Goal: Task Accomplishment & Management: Use online tool/utility

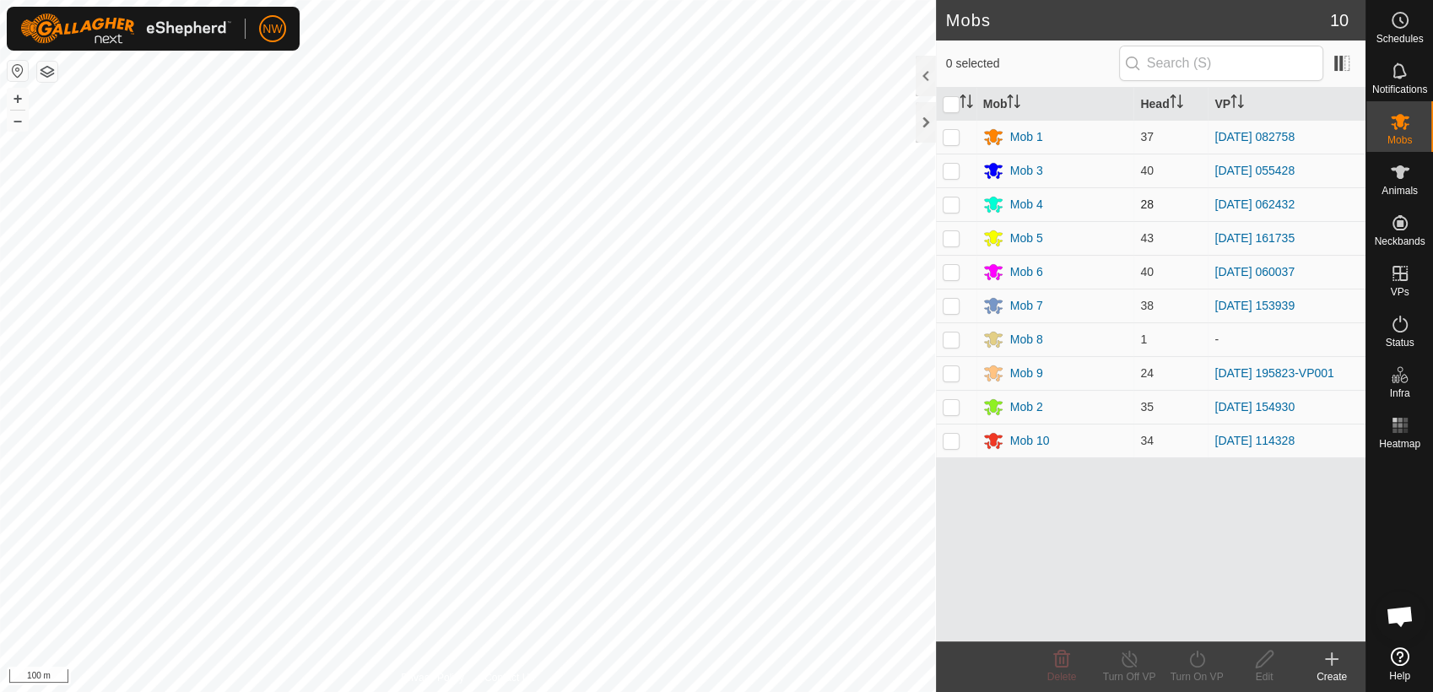
click at [955, 197] on p-checkbox at bounding box center [950, 203] width 17 height 13
checkbox input "true"
click at [1195, 656] on icon at bounding box center [1196, 659] width 21 height 20
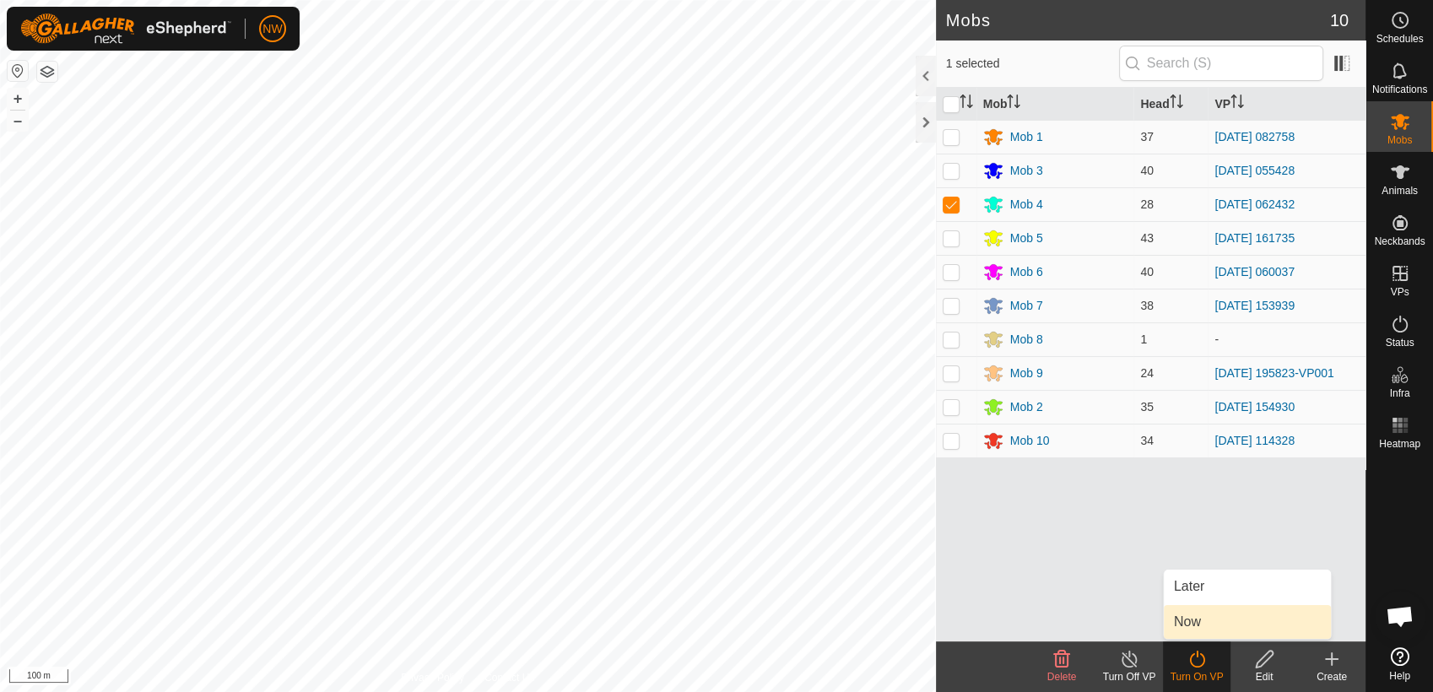
click at [1195, 618] on link "Now" at bounding box center [1246, 622] width 167 height 34
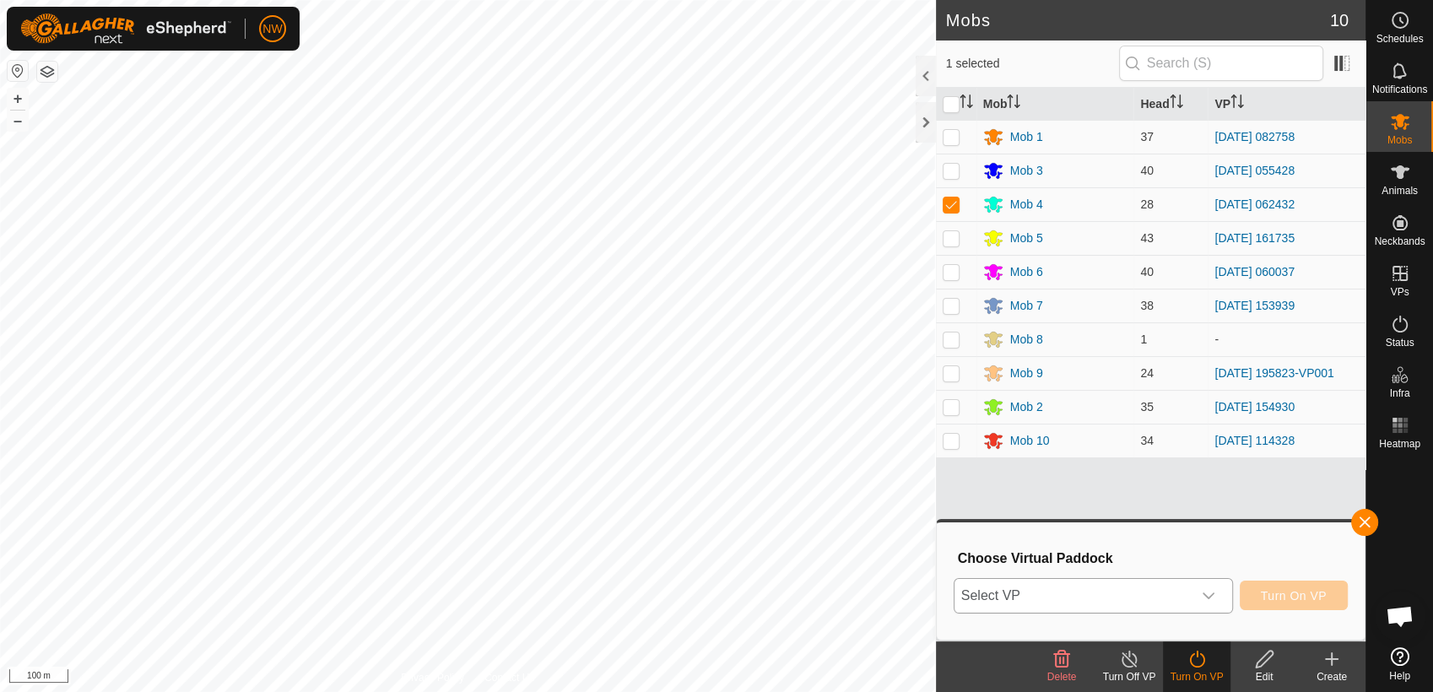
click at [1217, 591] on div "dropdown trigger" at bounding box center [1208, 596] width 34 height 34
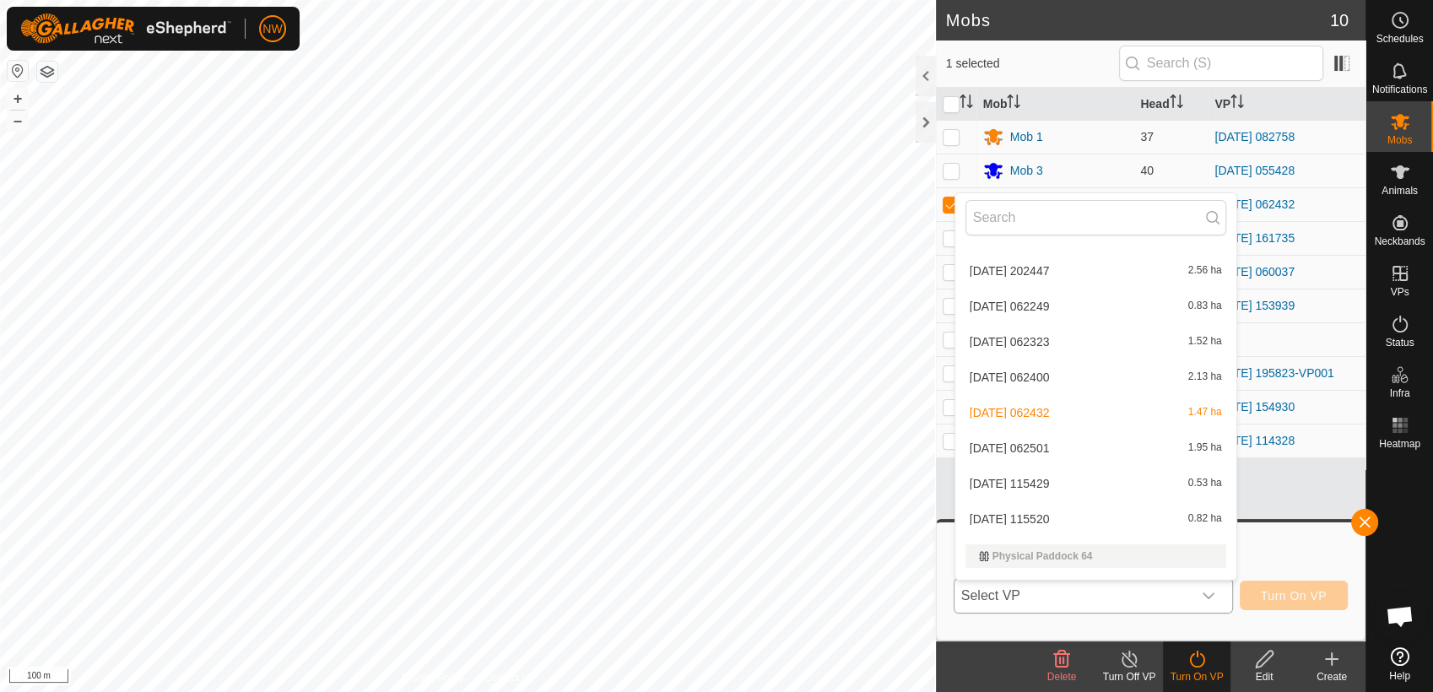
scroll to position [14568, 0]
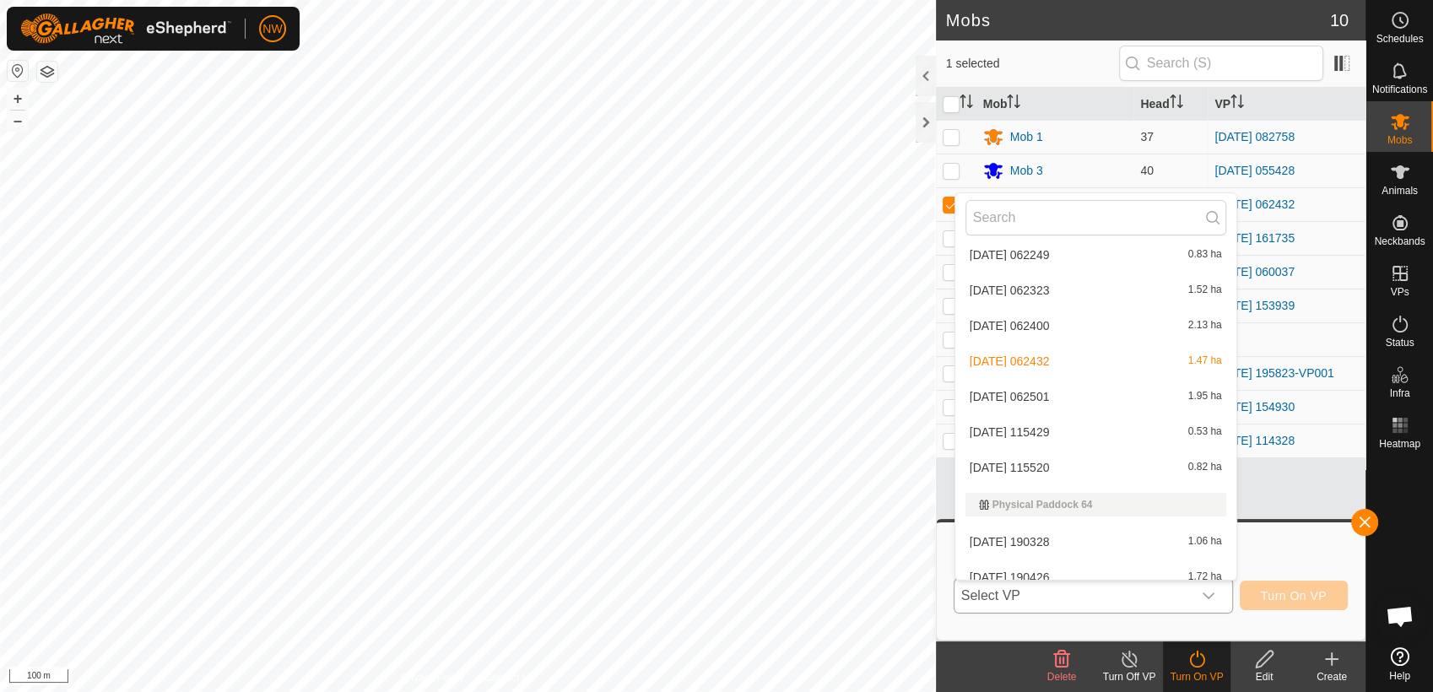
click at [1023, 394] on li "[DATE] 062501 1.95 ha" at bounding box center [1095, 397] width 281 height 34
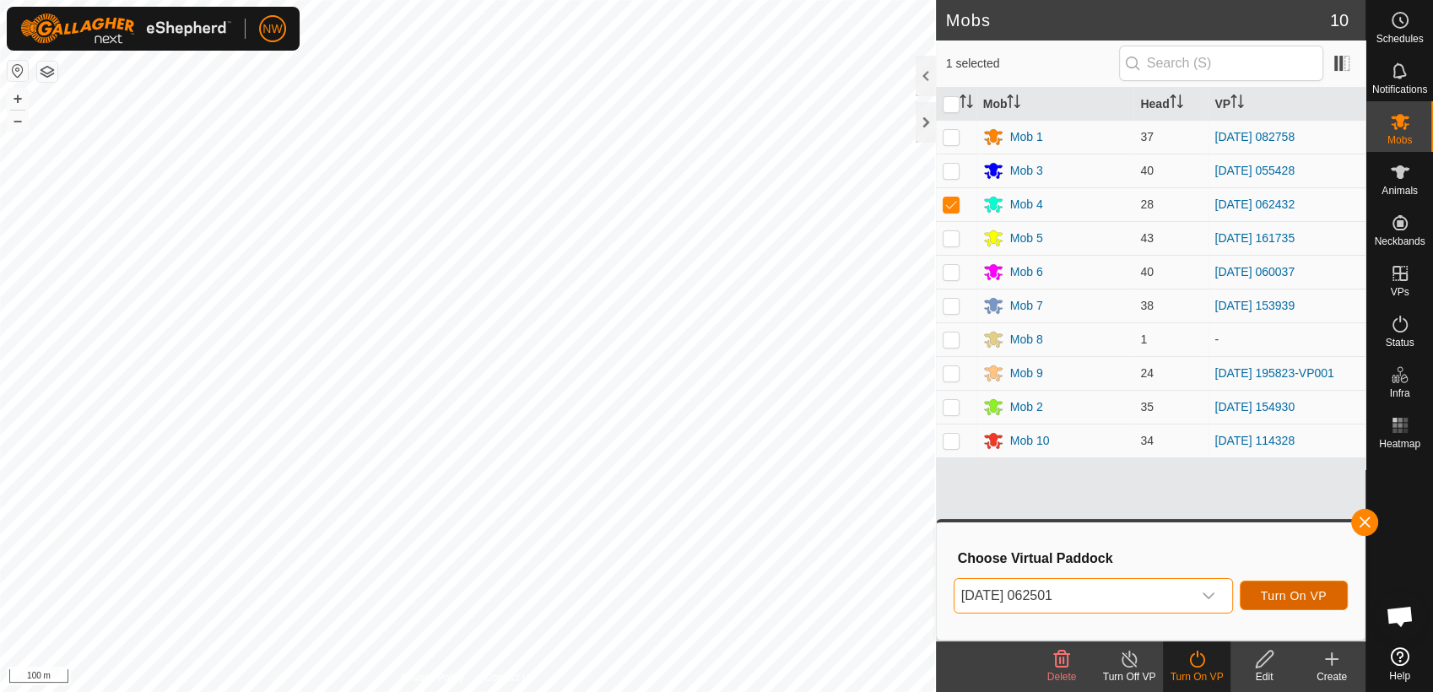
click at [1264, 591] on span "Turn On VP" at bounding box center [1293, 595] width 66 height 13
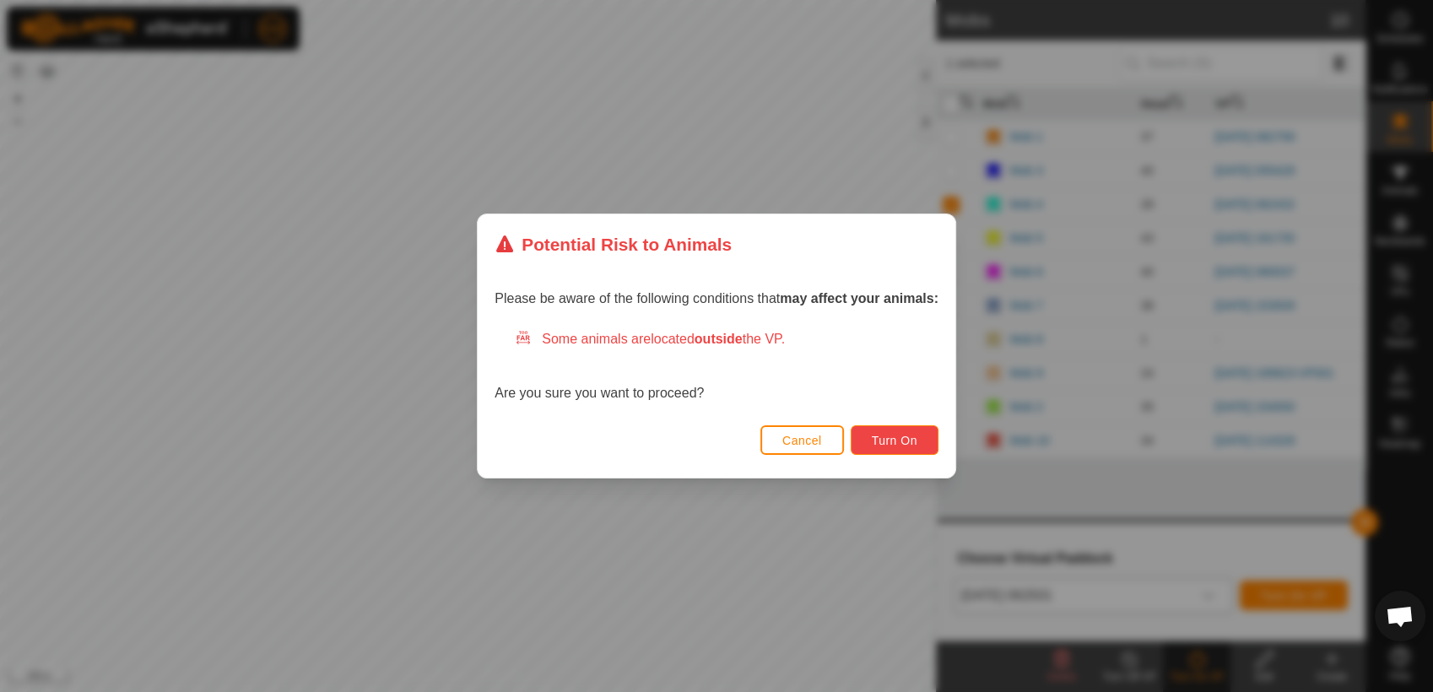
click at [897, 440] on span "Turn On" at bounding box center [895, 440] width 46 height 13
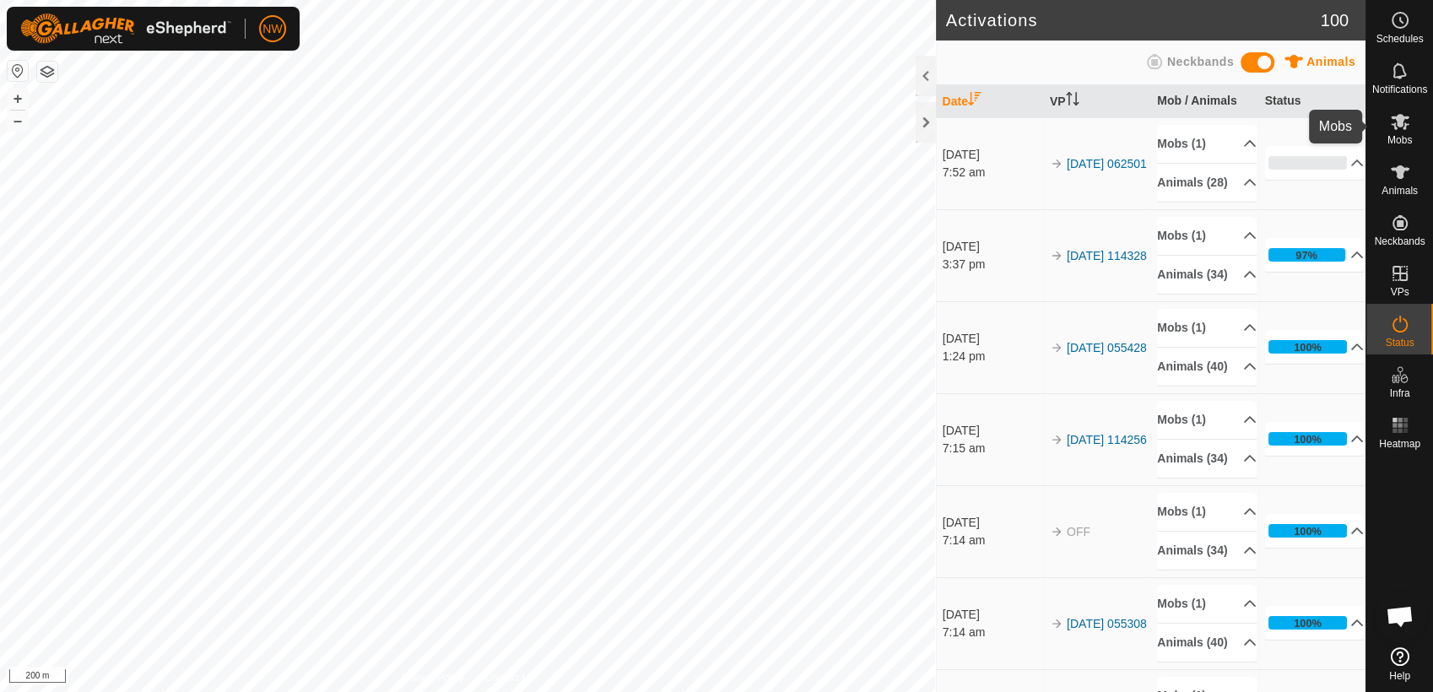
click at [1395, 123] on icon at bounding box center [1400, 121] width 20 height 20
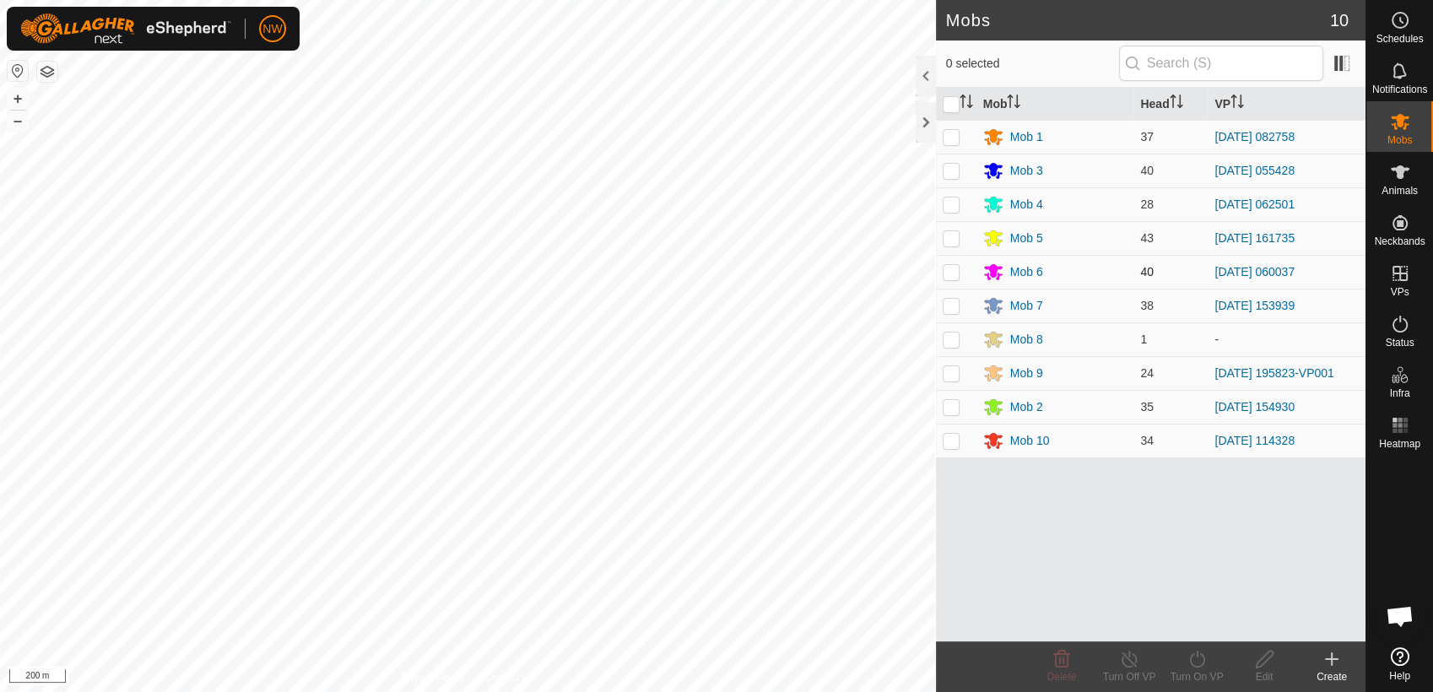
click at [954, 273] on p-checkbox at bounding box center [950, 271] width 17 height 13
checkbox input "true"
click at [1193, 659] on icon at bounding box center [1196, 659] width 21 height 20
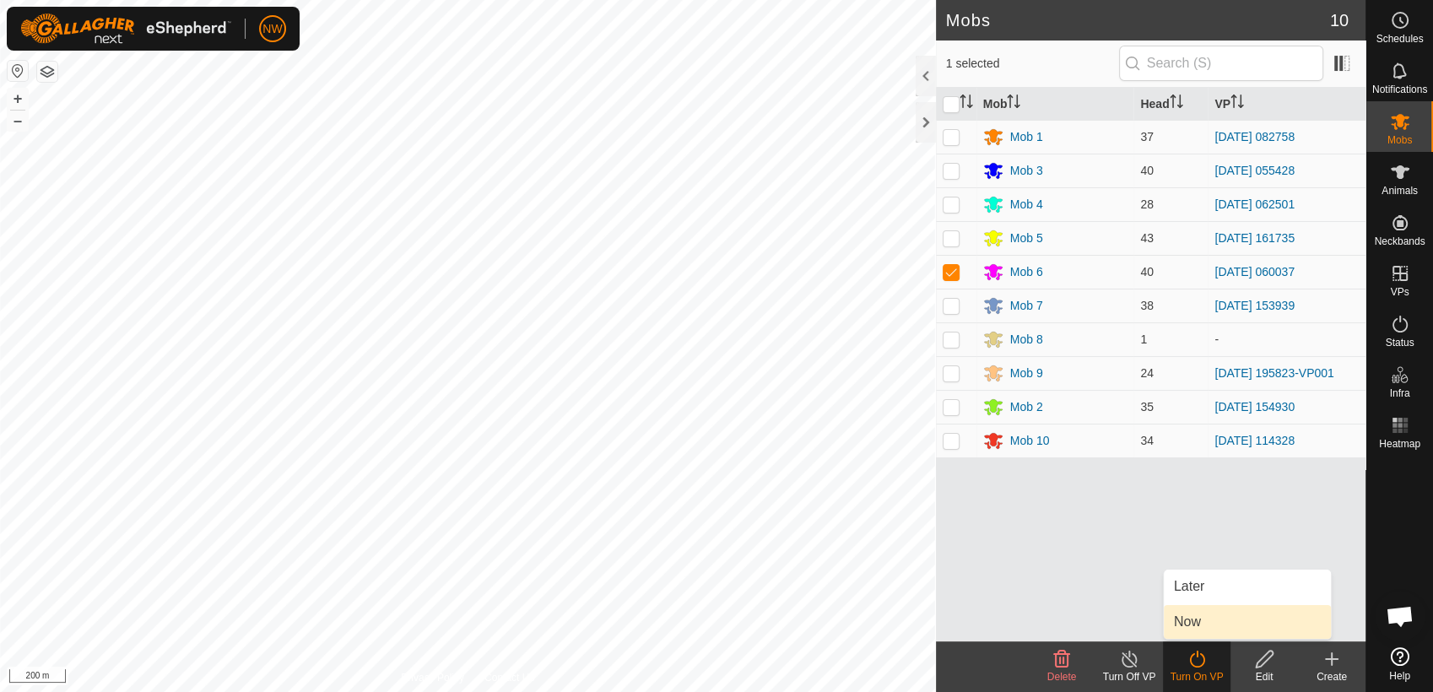
click at [1194, 614] on link "Now" at bounding box center [1246, 622] width 167 height 34
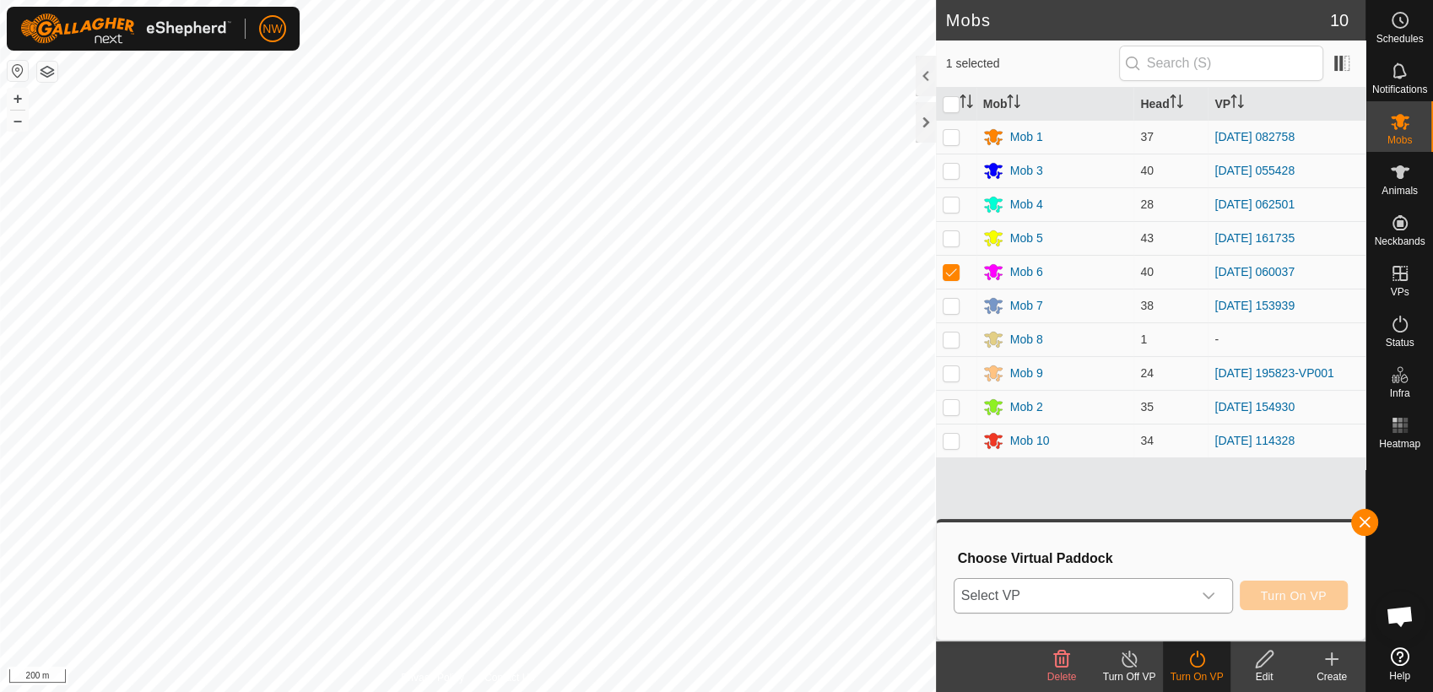
click at [1210, 591] on icon "dropdown trigger" at bounding box center [1207, 595] width 13 height 13
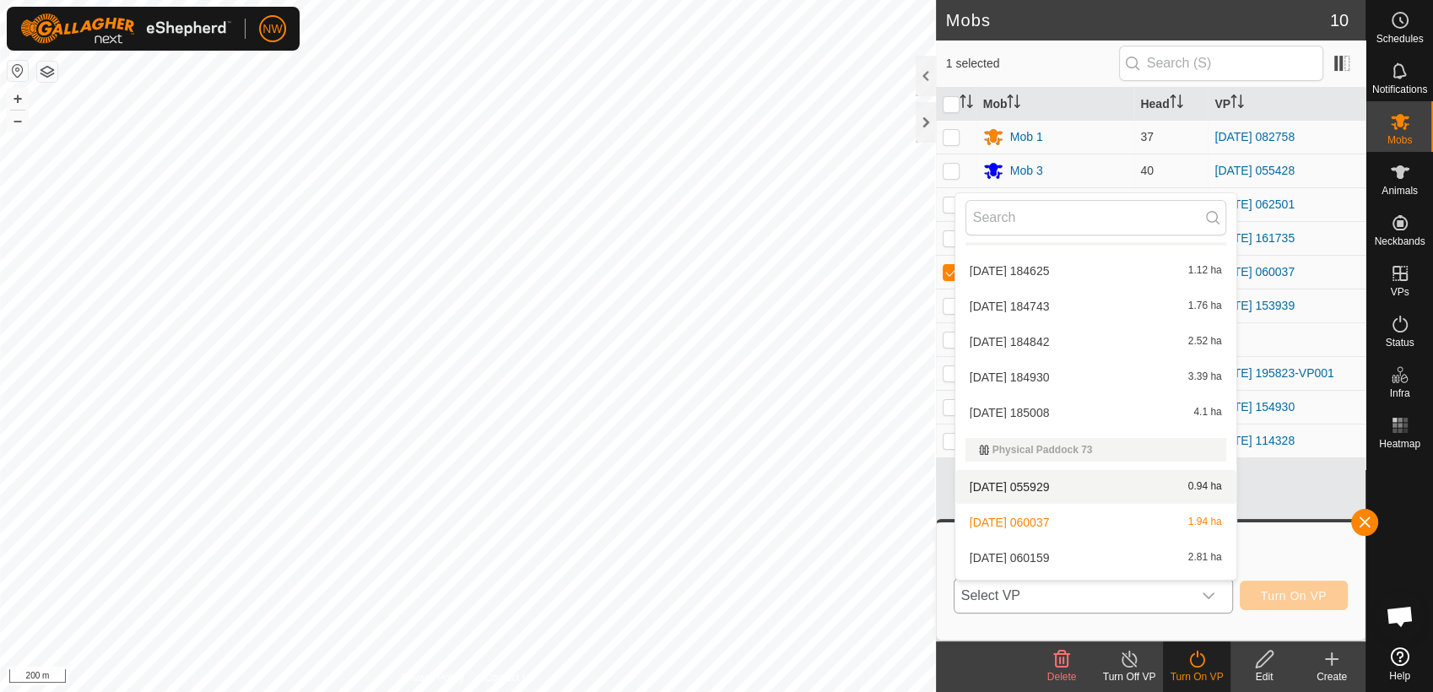
scroll to position [17475, 0]
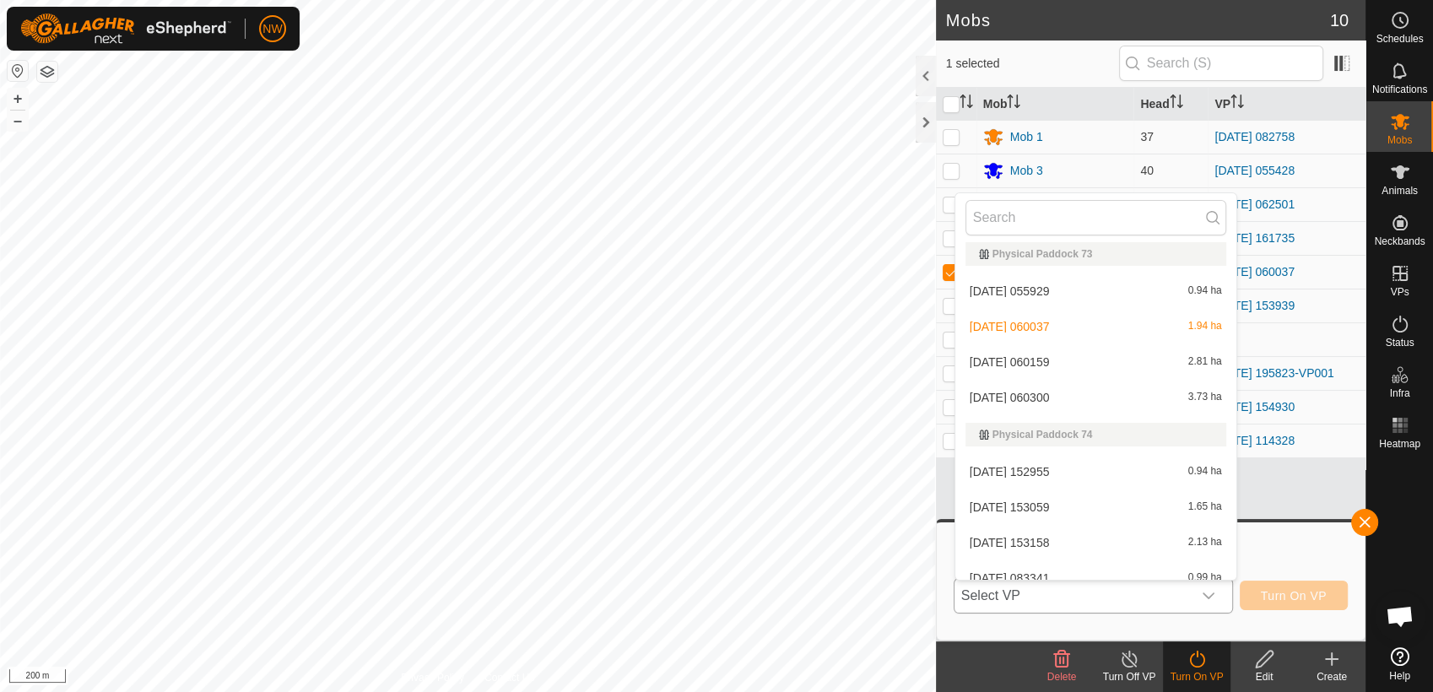
click at [1048, 359] on li "[DATE] 060159 2.81 ha" at bounding box center [1095, 362] width 281 height 34
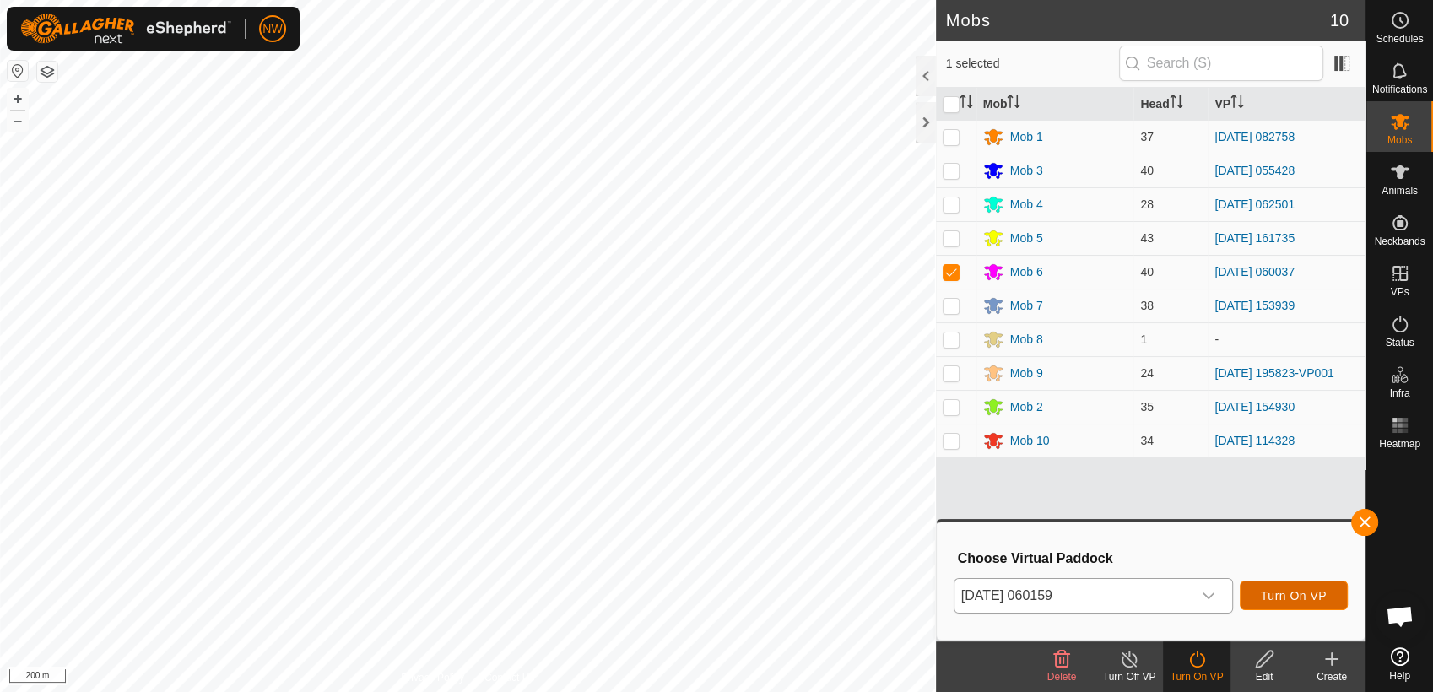
click at [1287, 592] on span "Turn On VP" at bounding box center [1293, 595] width 66 height 13
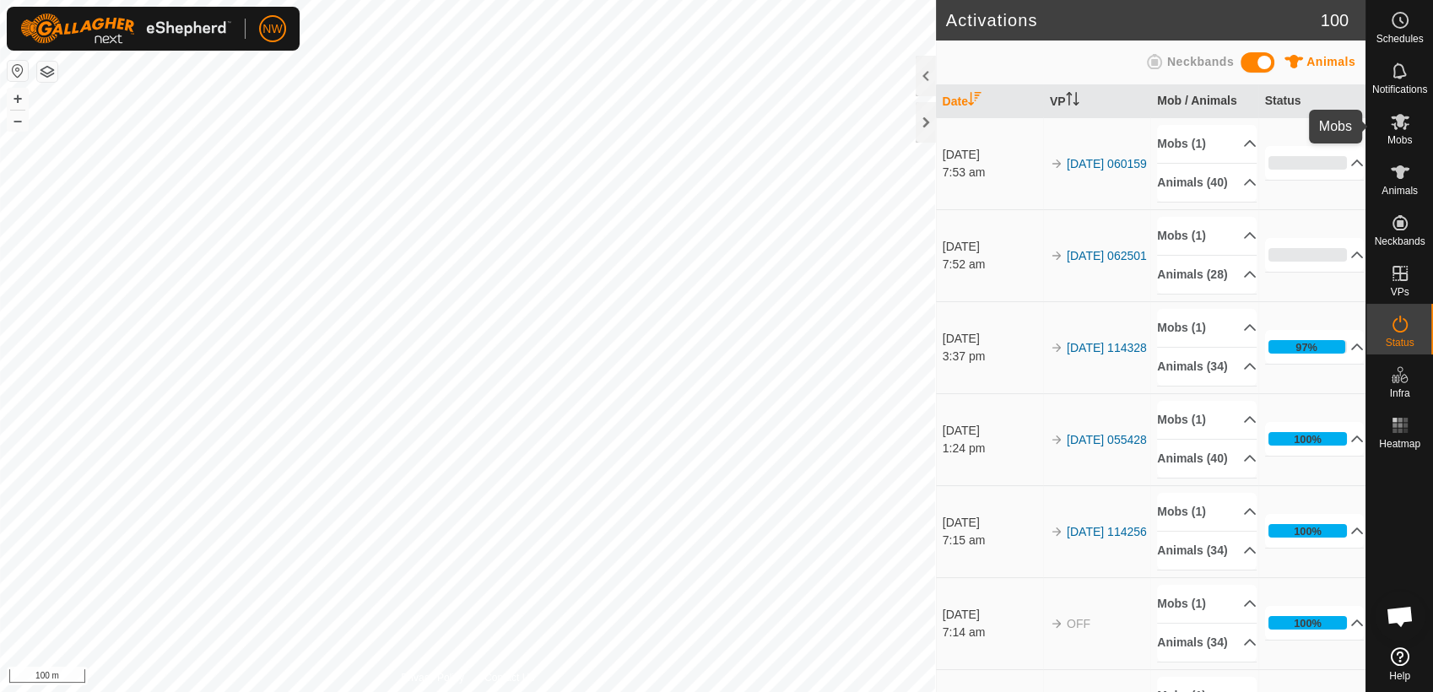
click at [1404, 130] on icon at bounding box center [1400, 121] width 20 height 20
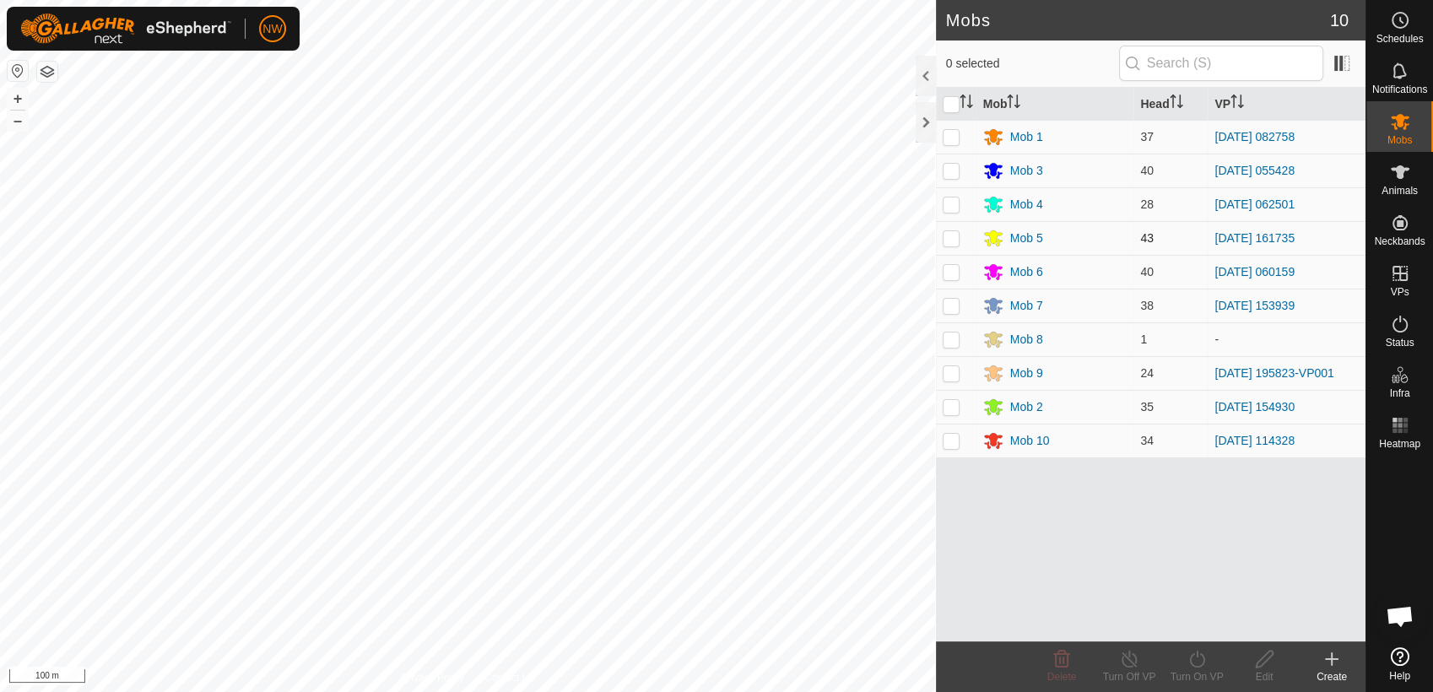
click at [952, 236] on p-checkbox at bounding box center [950, 237] width 17 height 13
checkbox input "true"
click at [1193, 658] on icon at bounding box center [1196, 659] width 21 height 20
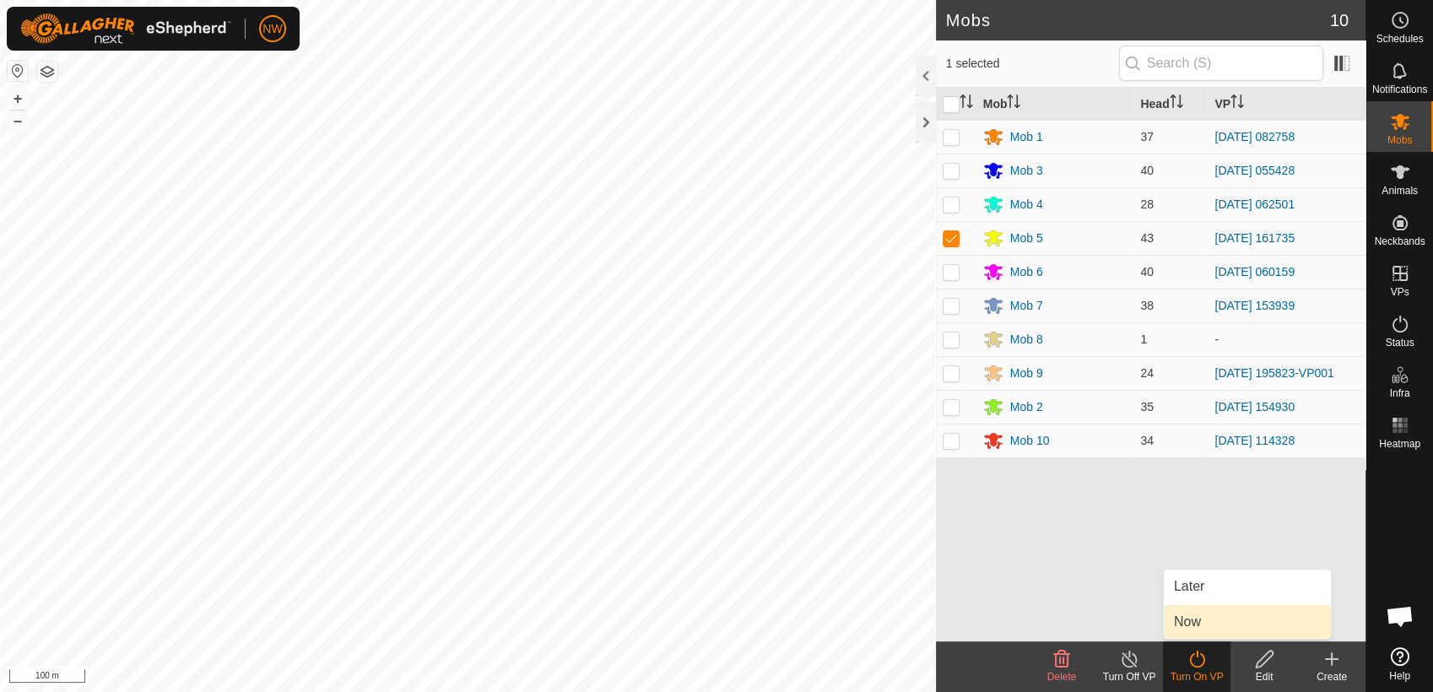
click at [1201, 616] on link "Now" at bounding box center [1246, 622] width 167 height 34
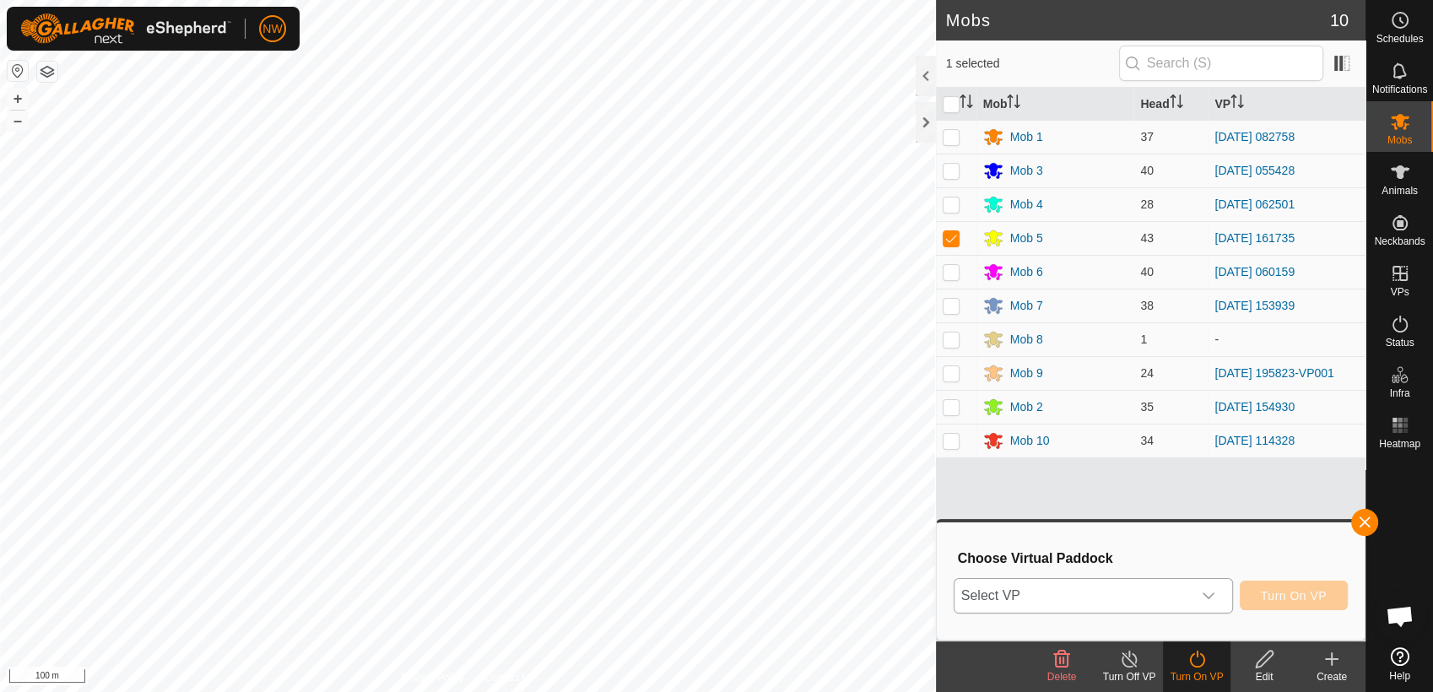
click at [1209, 592] on icon "dropdown trigger" at bounding box center [1207, 595] width 13 height 13
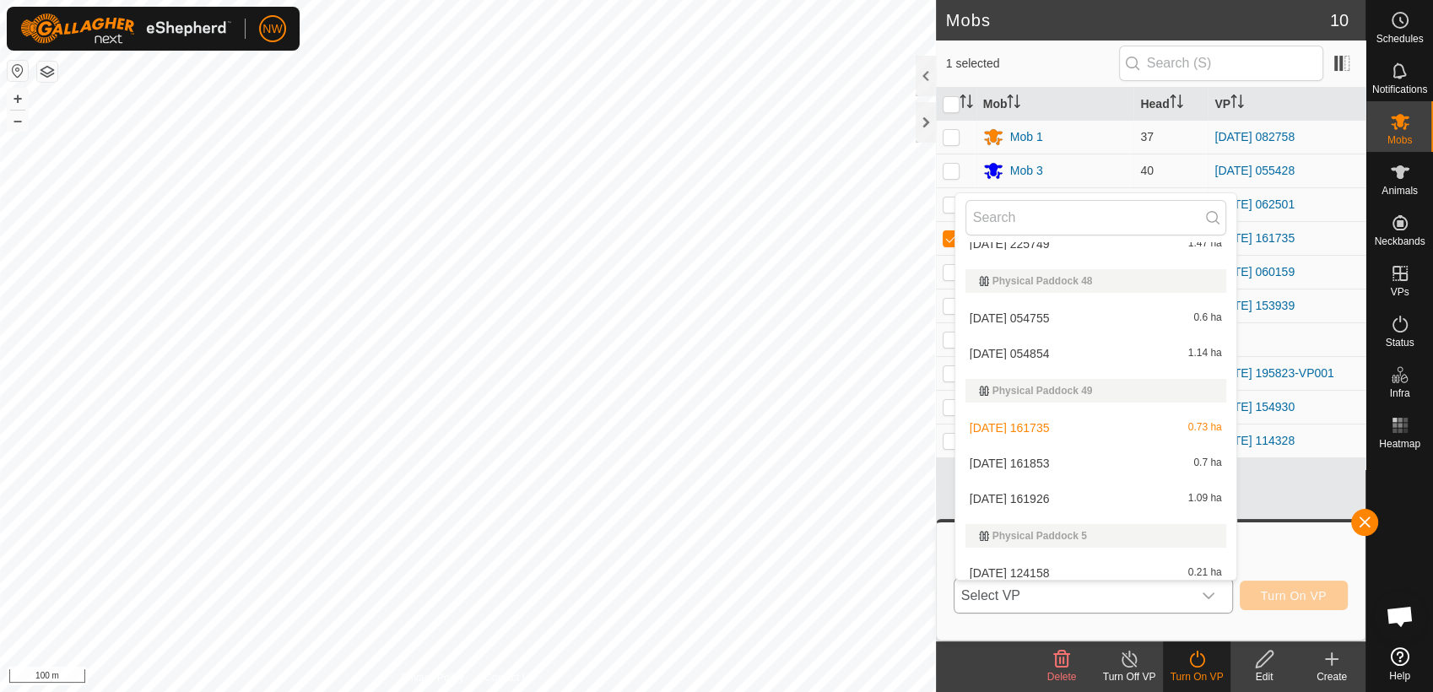
scroll to position [11674, 0]
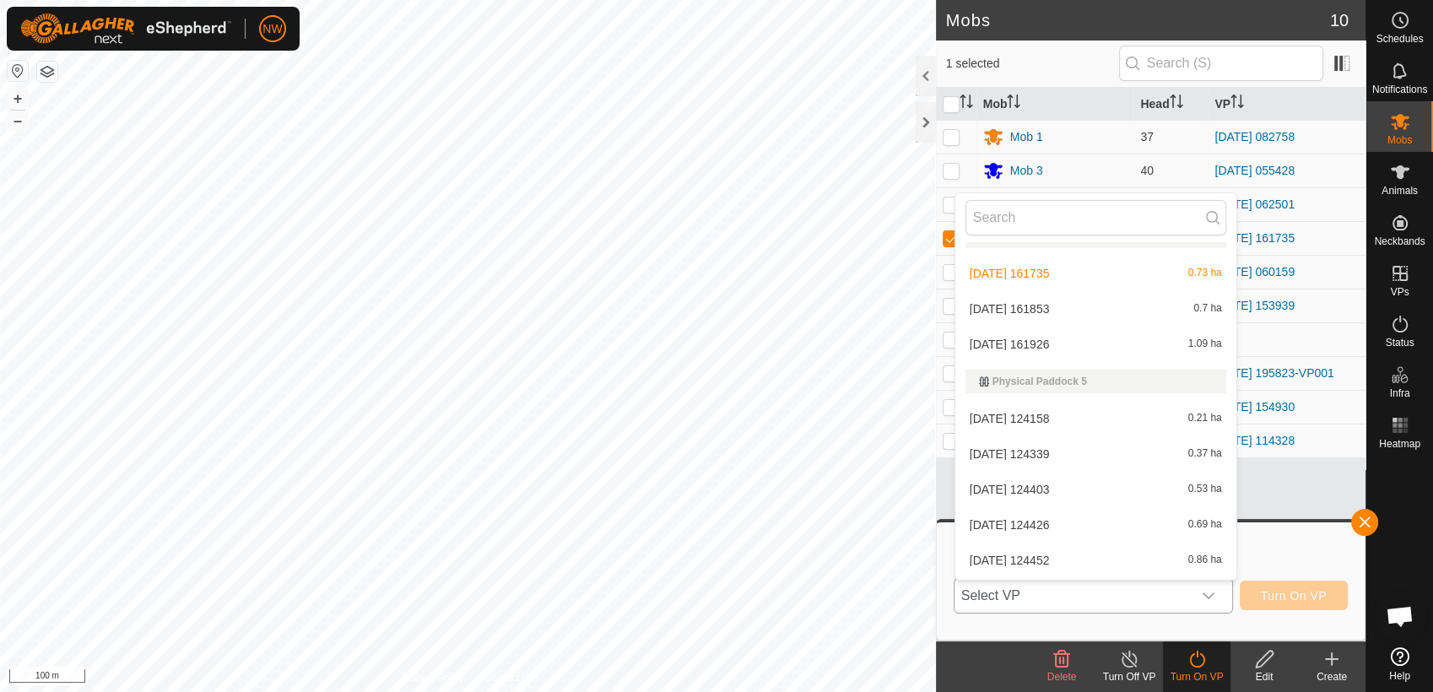
click at [1046, 309] on li "[DATE] 161853 0.7 ha" at bounding box center [1095, 309] width 281 height 34
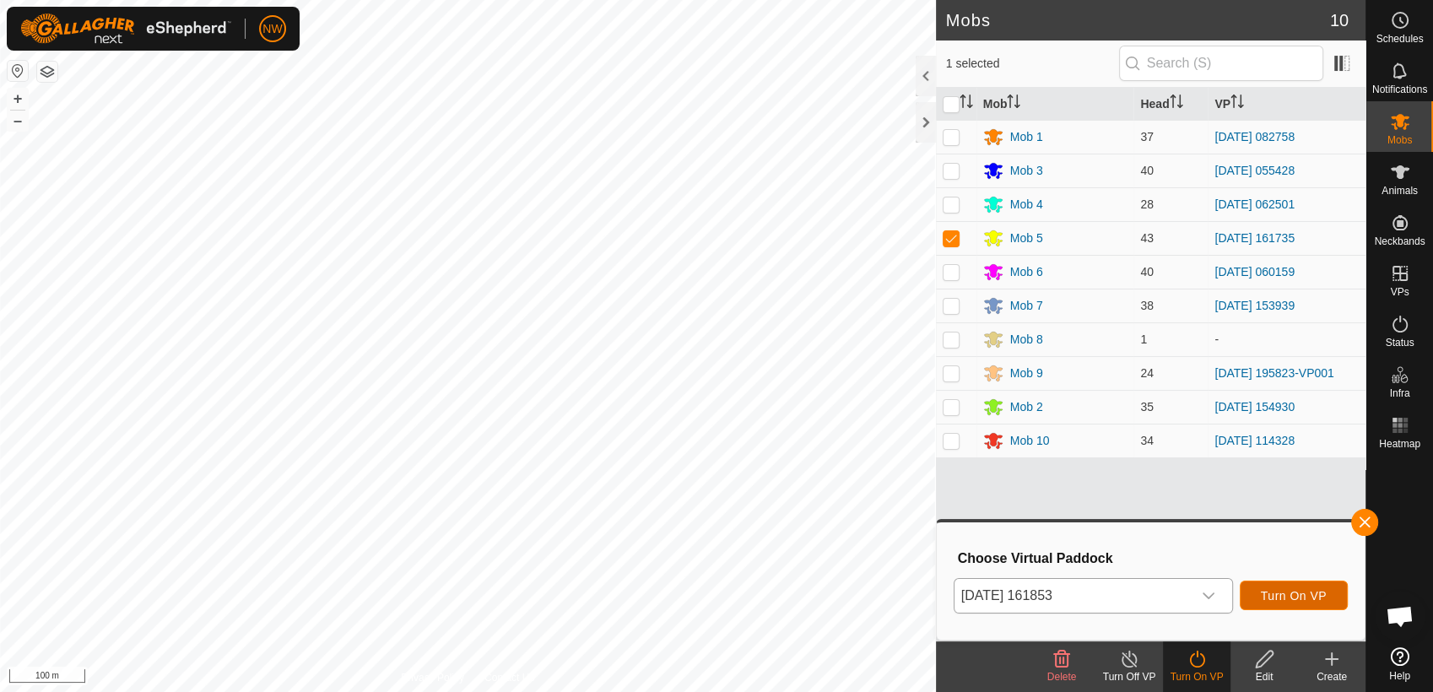
click at [1284, 594] on span "Turn On VP" at bounding box center [1293, 595] width 66 height 13
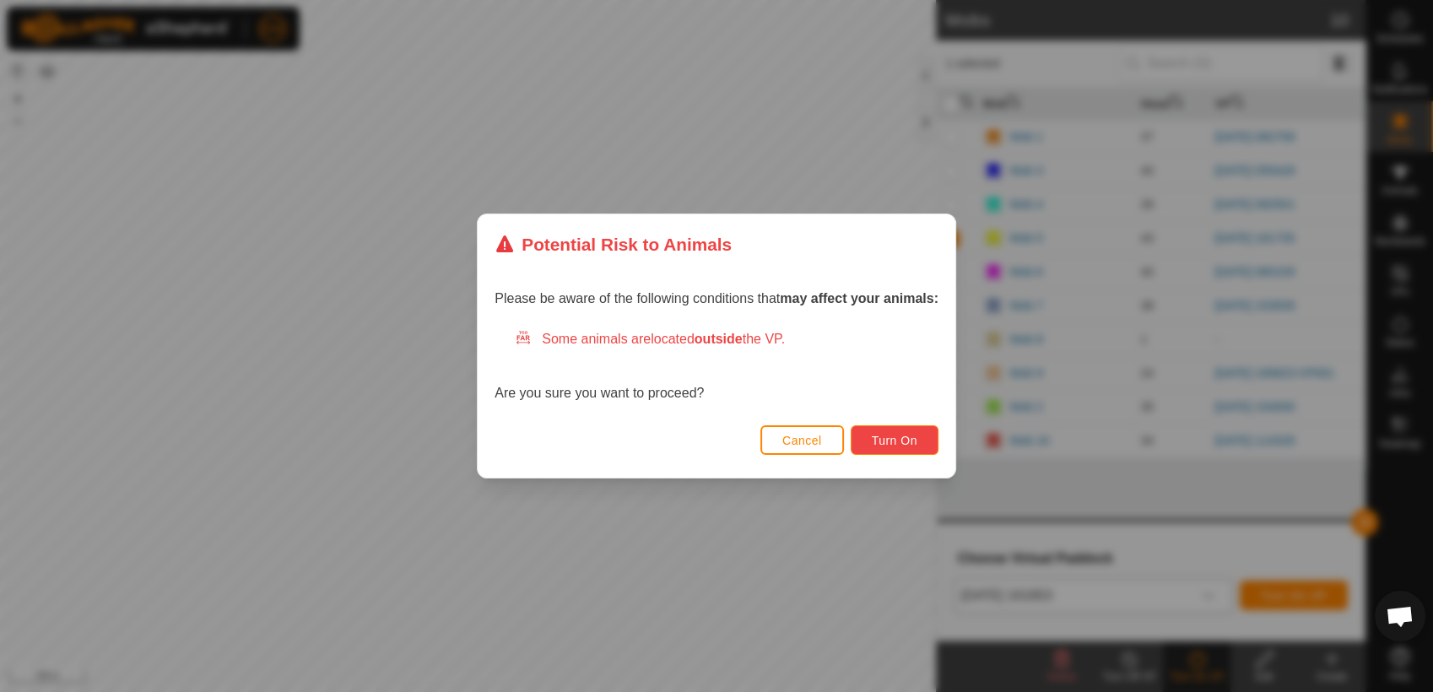
click at [920, 439] on button "Turn On" at bounding box center [894, 440] width 88 height 30
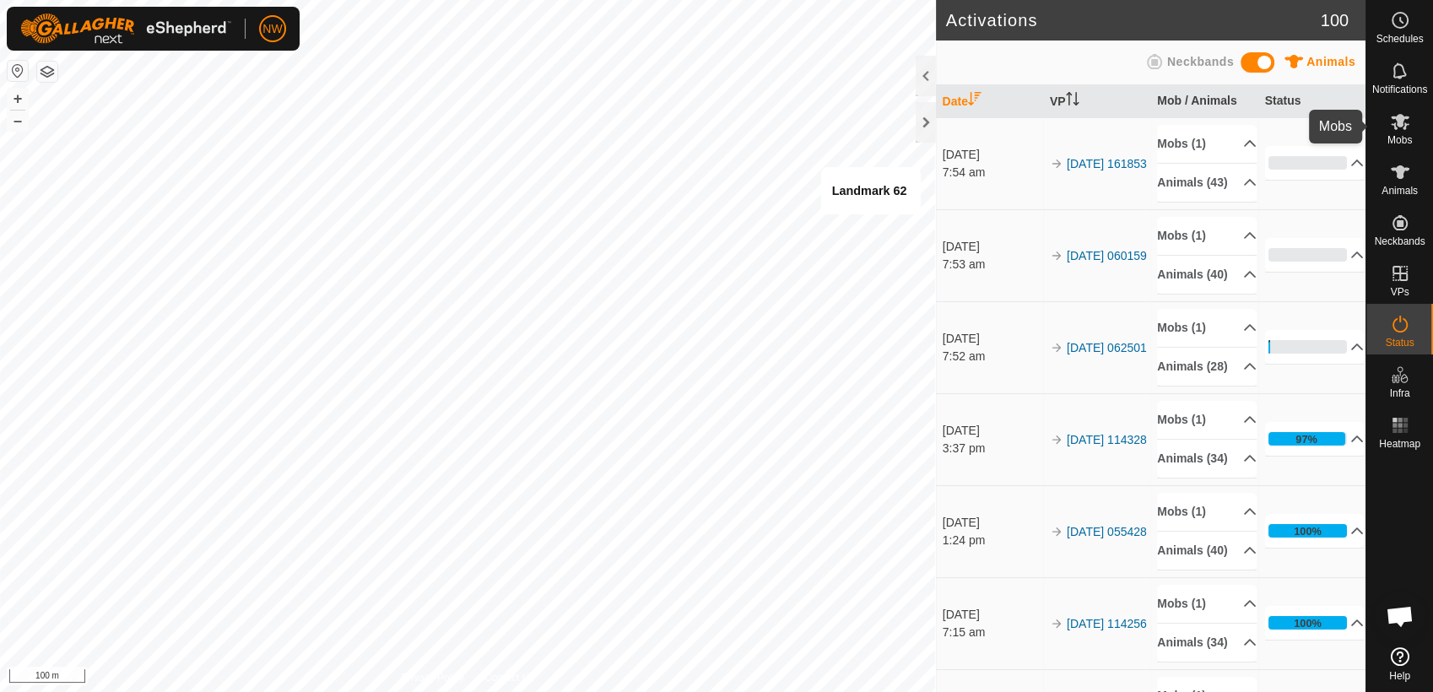
click at [1406, 125] on icon at bounding box center [1399, 122] width 19 height 16
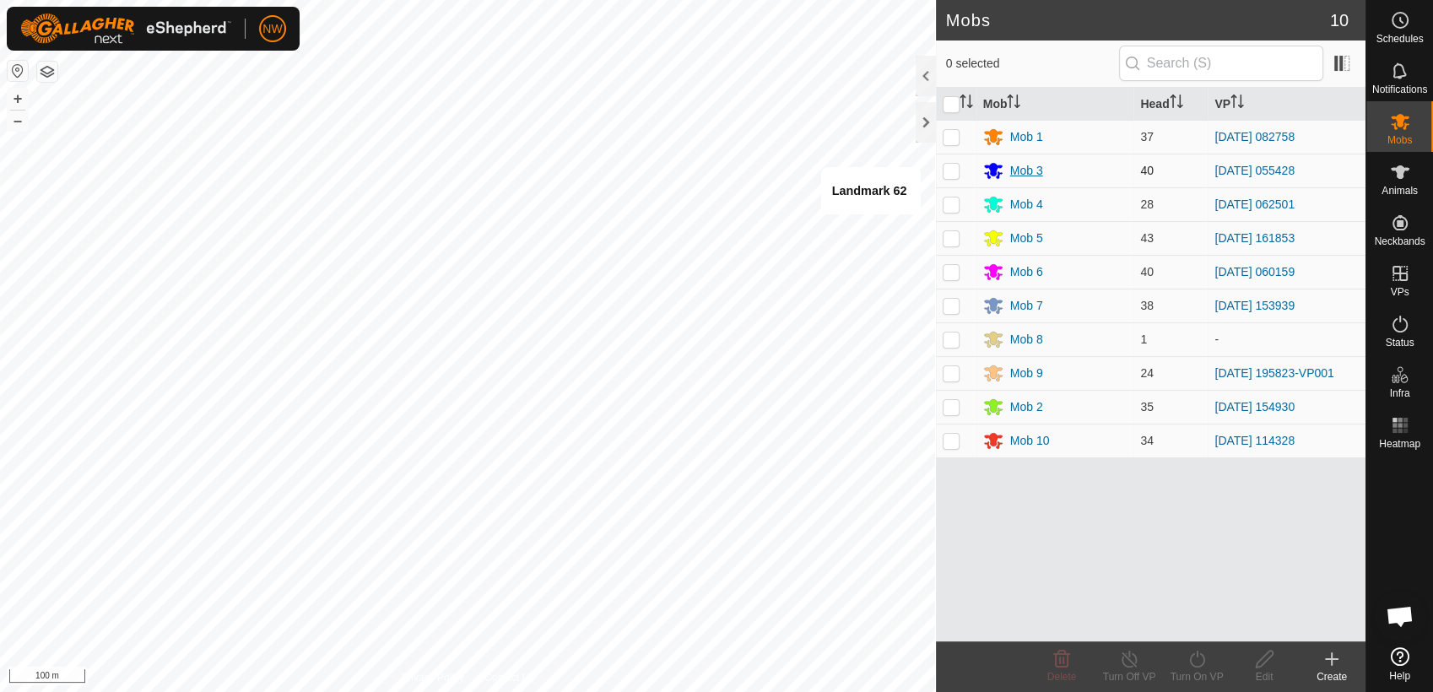
drag, startPoint x: 953, startPoint y: 136, endPoint x: 983, endPoint y: 165, distance: 42.4
click at [953, 137] on p-checkbox at bounding box center [950, 136] width 17 height 13
checkbox input "true"
click at [1194, 660] on icon at bounding box center [1196, 659] width 21 height 20
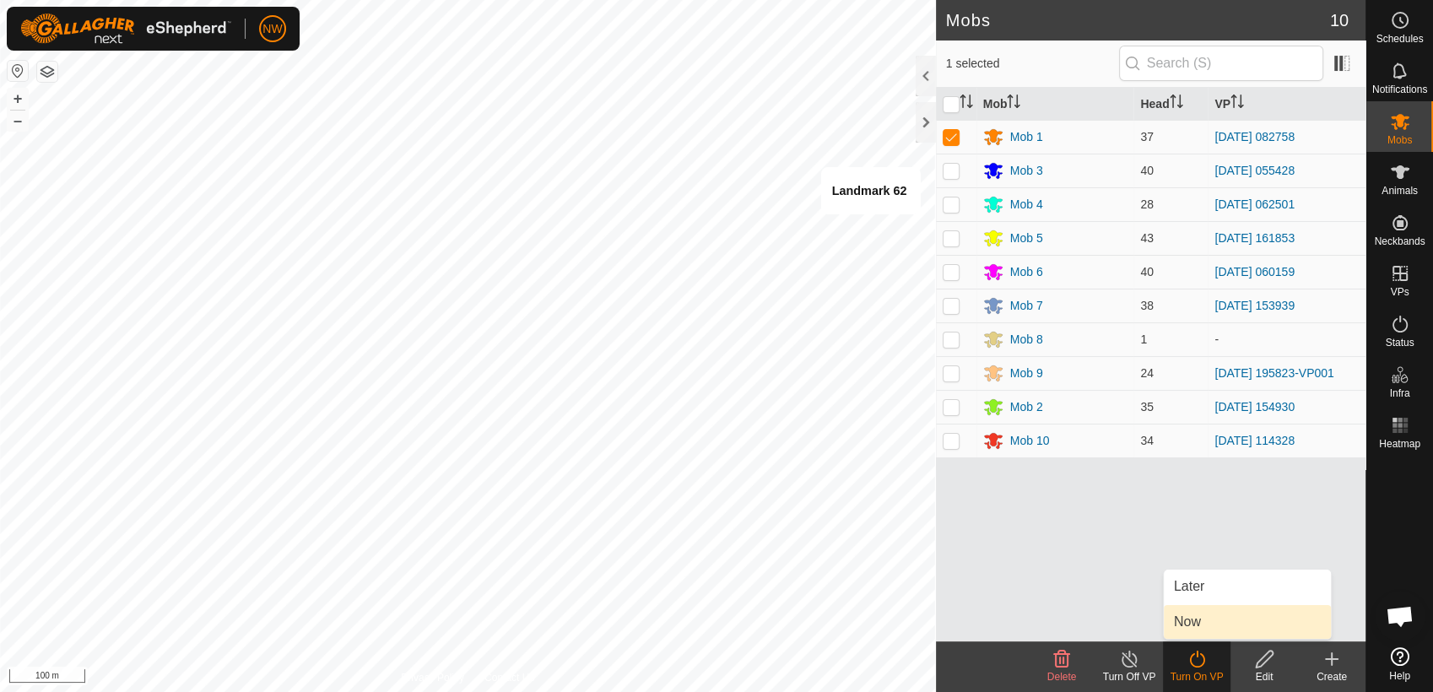
click at [1182, 614] on link "Now" at bounding box center [1246, 622] width 167 height 34
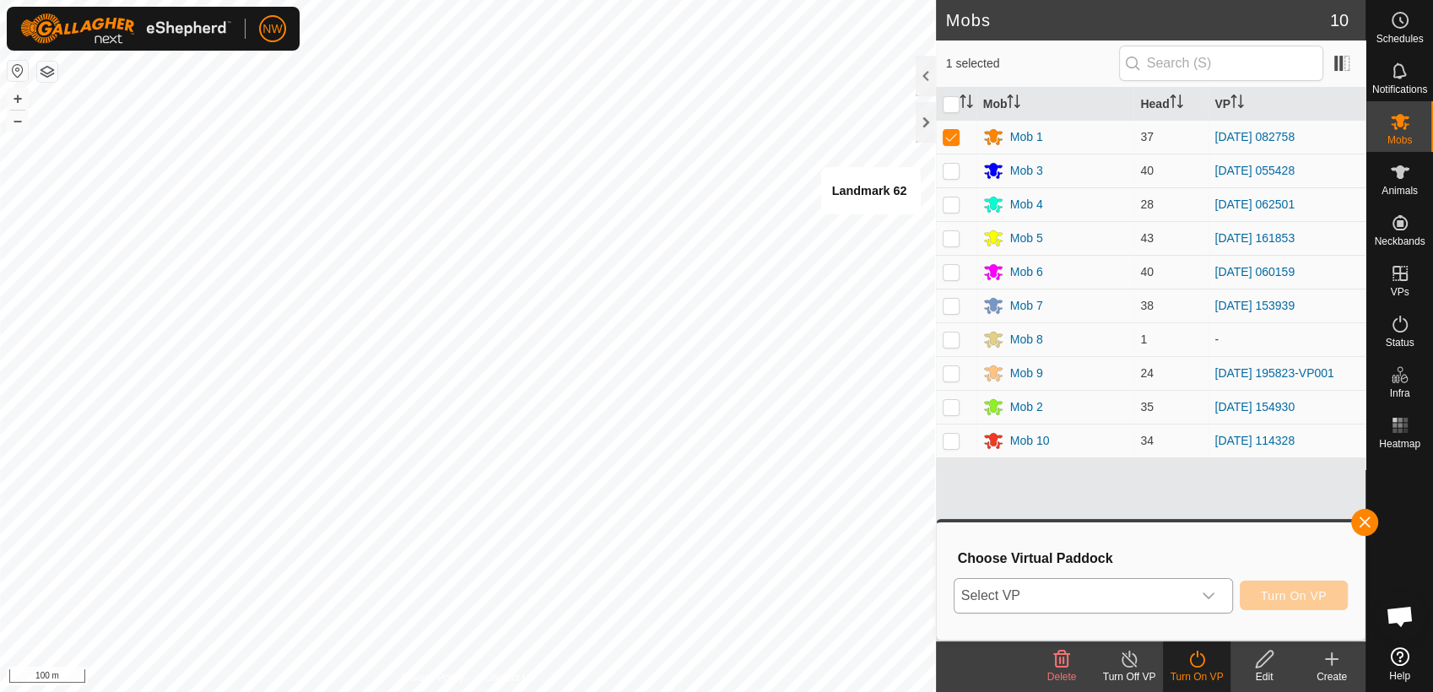
click at [1208, 593] on icon "dropdown trigger" at bounding box center [1207, 595] width 13 height 13
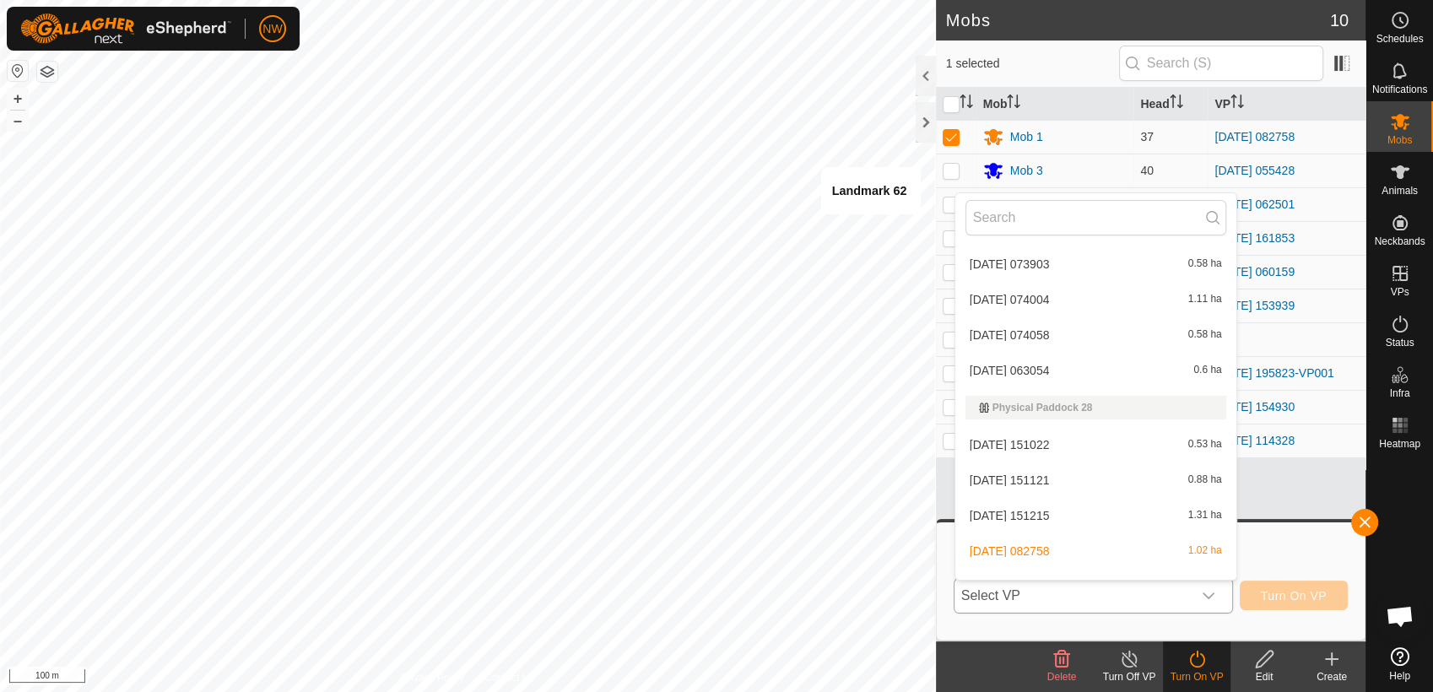
scroll to position [9452, 0]
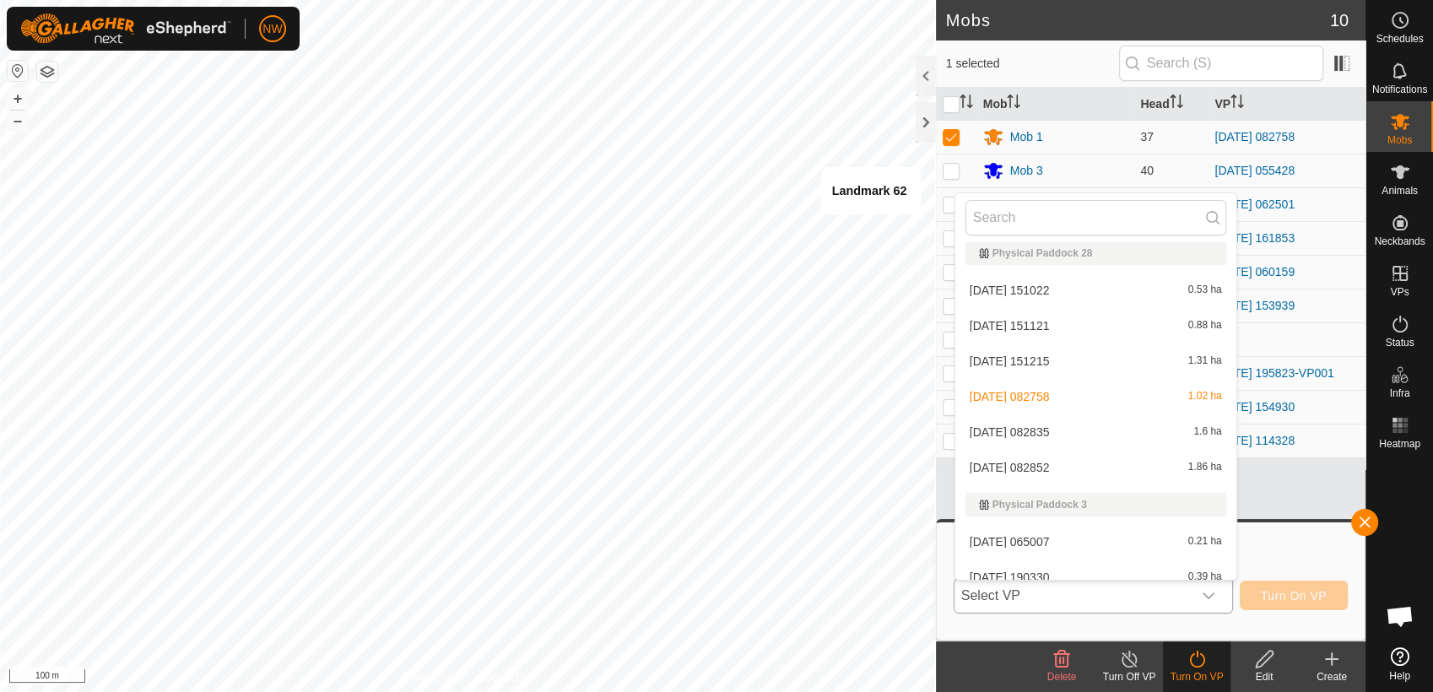
click at [1051, 422] on li "[DATE] 082835 1.6 ha" at bounding box center [1095, 432] width 281 height 34
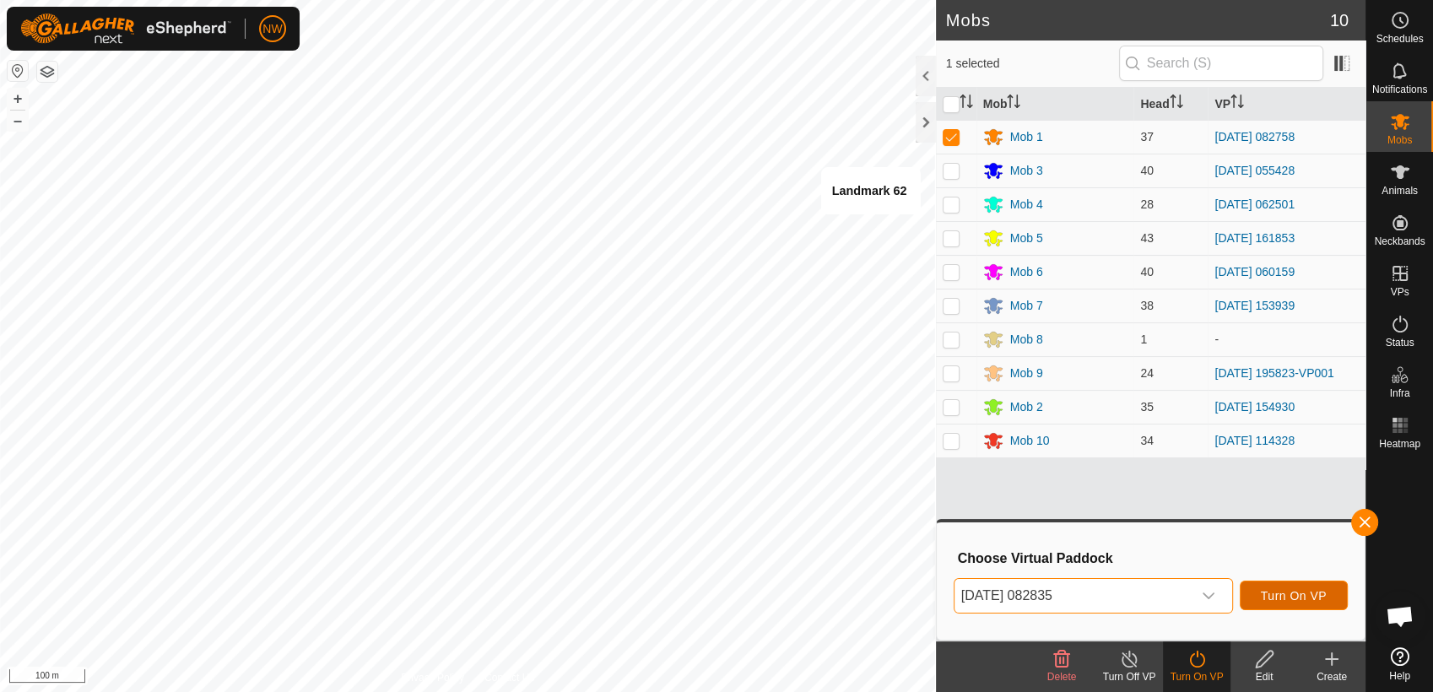
click at [1283, 591] on span "Turn On VP" at bounding box center [1293, 595] width 66 height 13
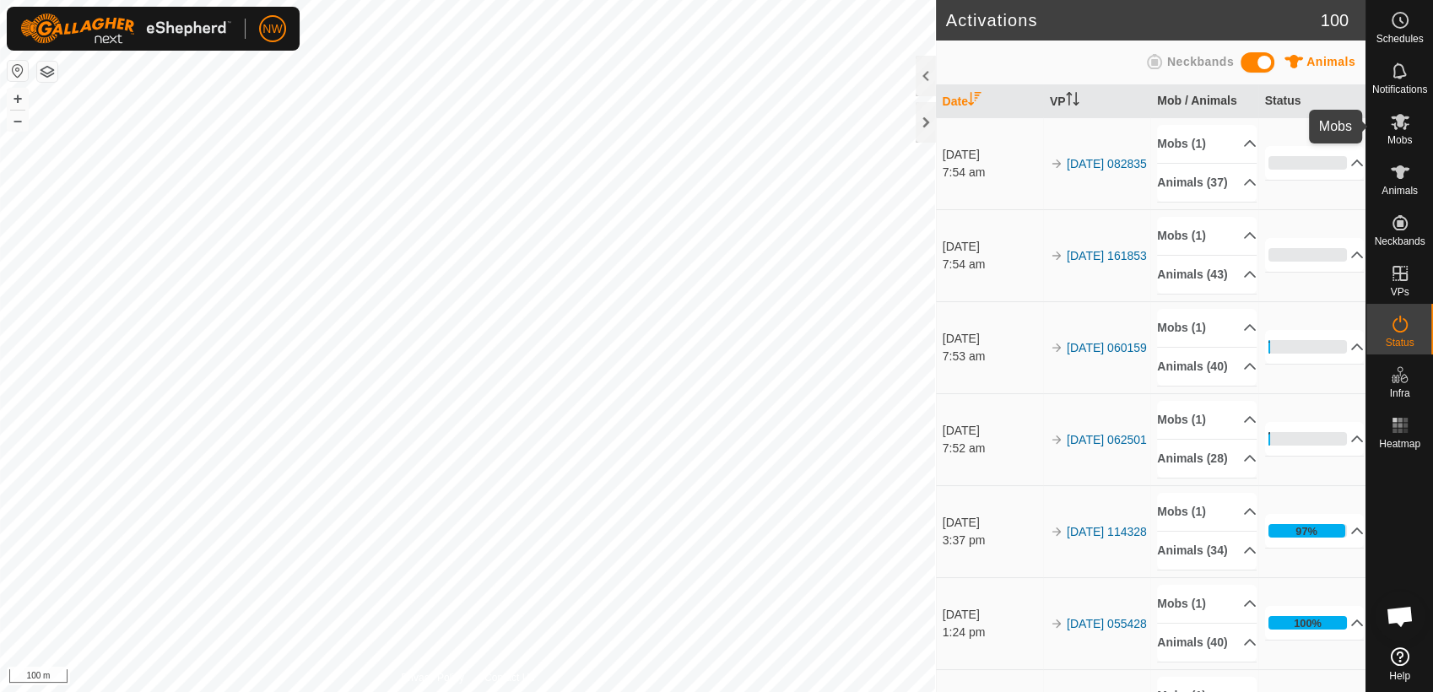
click at [1398, 123] on icon at bounding box center [1399, 122] width 19 height 16
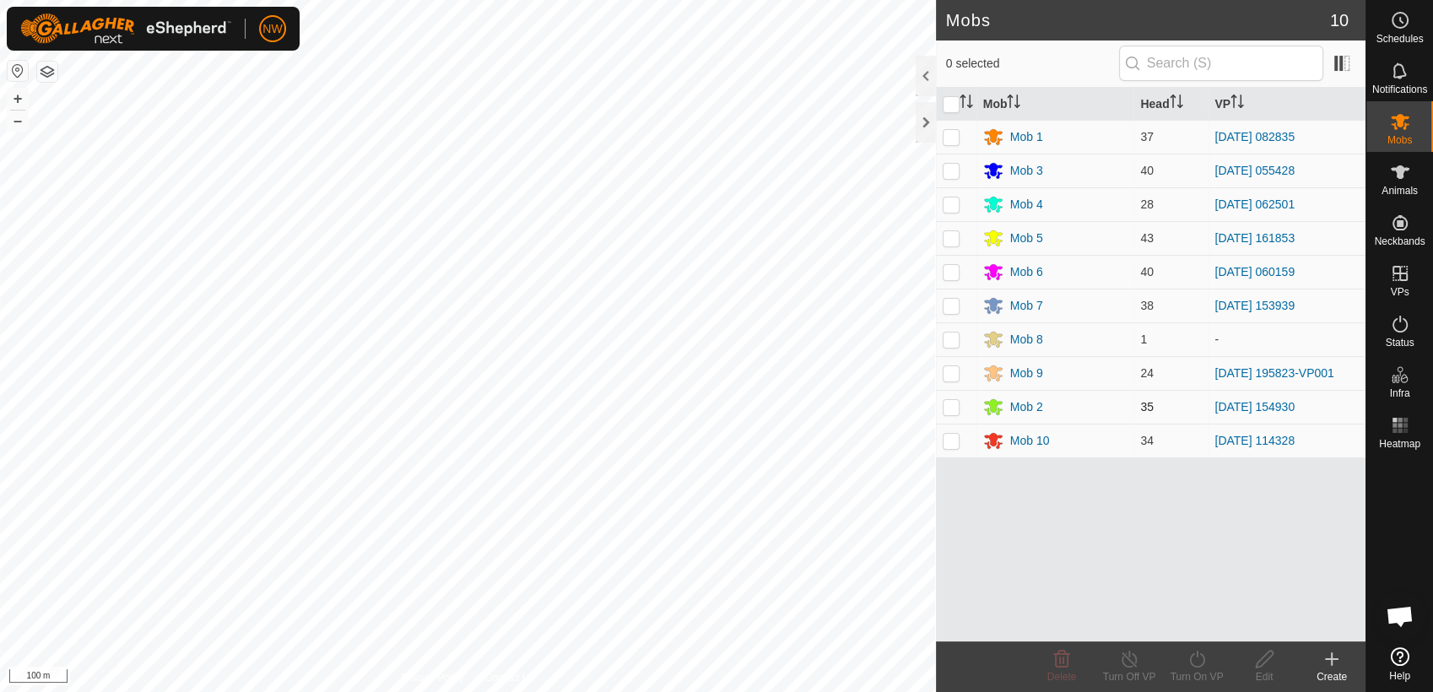
click at [948, 408] on p-checkbox at bounding box center [950, 406] width 17 height 13
checkbox input "true"
click at [1125, 665] on icon at bounding box center [1129, 659] width 21 height 20
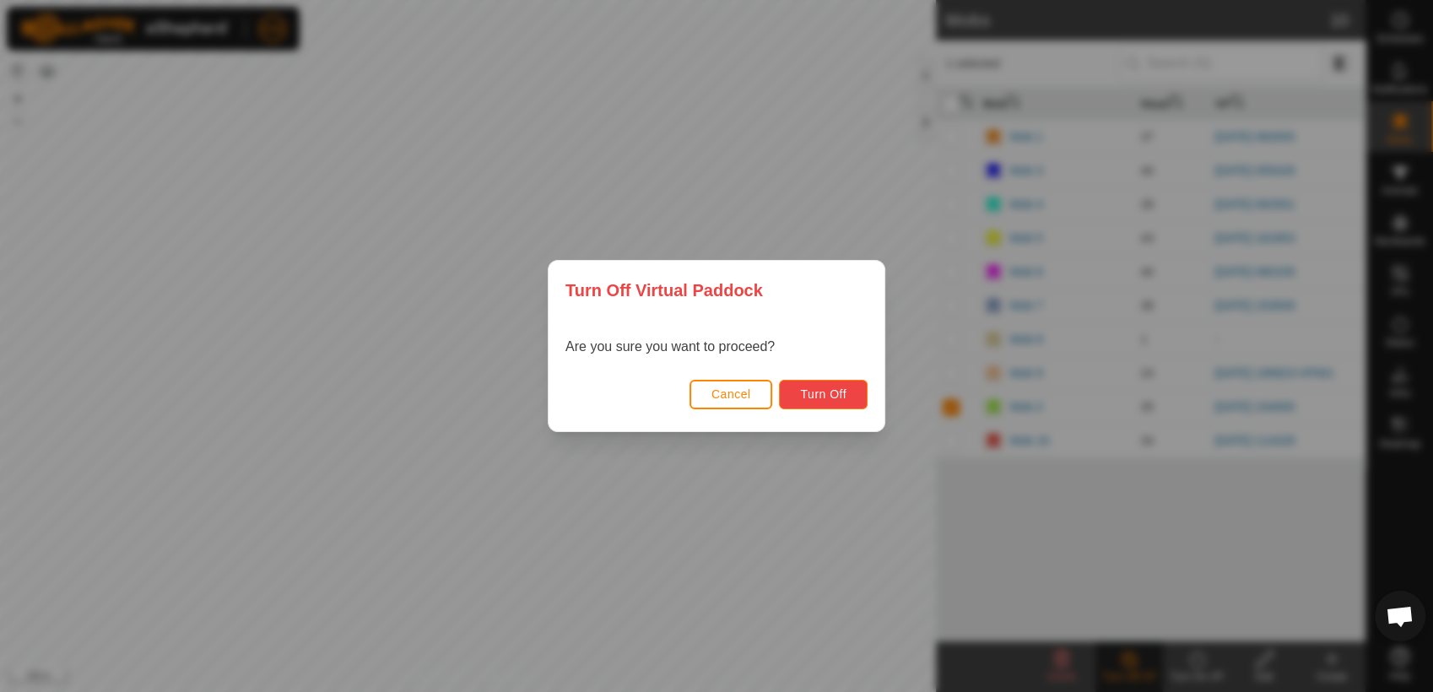
click at [852, 394] on button "Turn Off" at bounding box center [823, 395] width 89 height 30
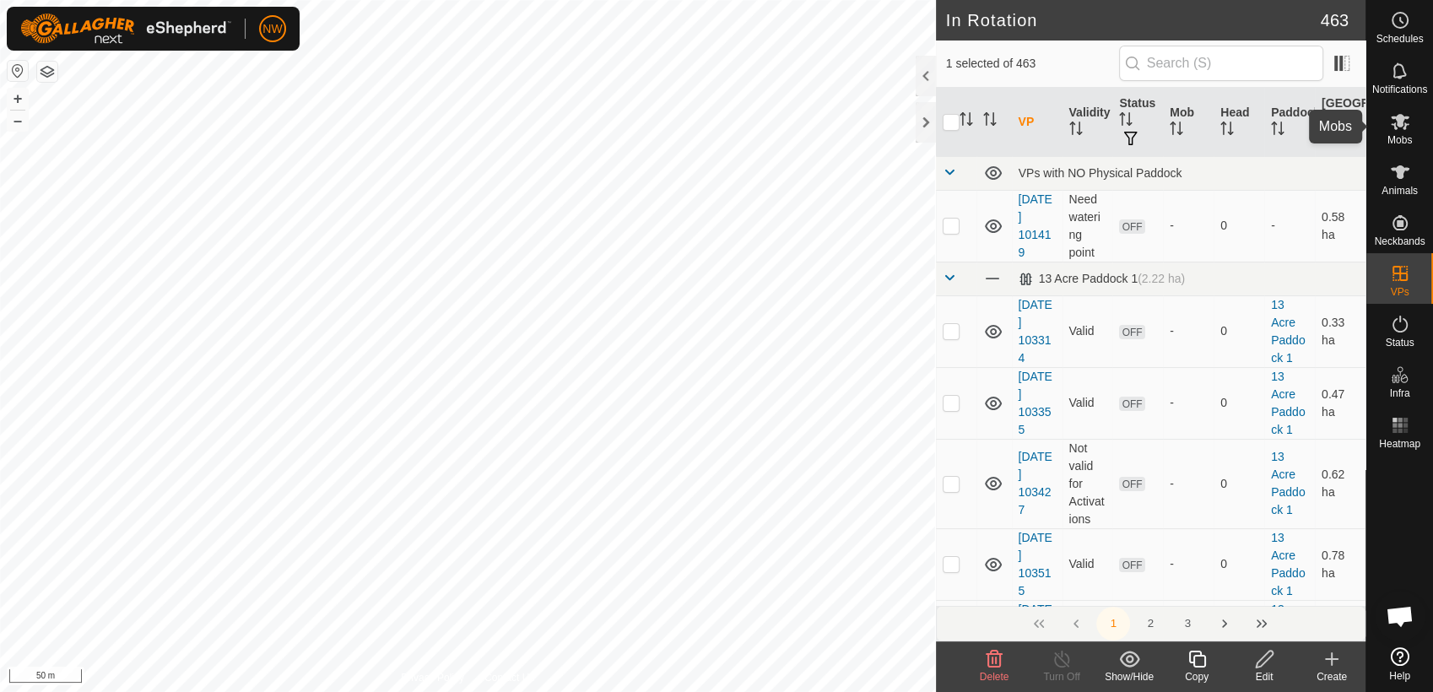
click at [1405, 125] on icon at bounding box center [1400, 121] width 20 height 20
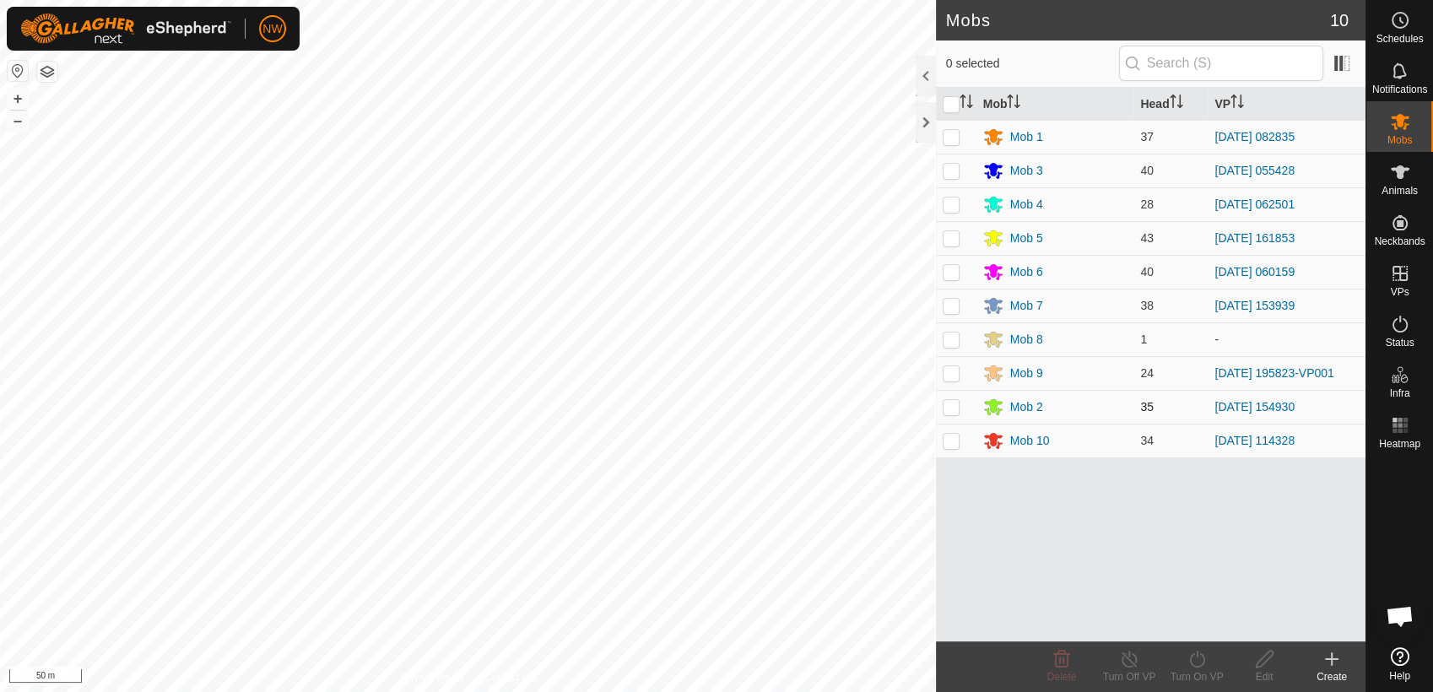
click at [953, 408] on p-checkbox at bounding box center [950, 406] width 17 height 13
checkbox input "true"
click at [1197, 661] on icon at bounding box center [1196, 659] width 21 height 20
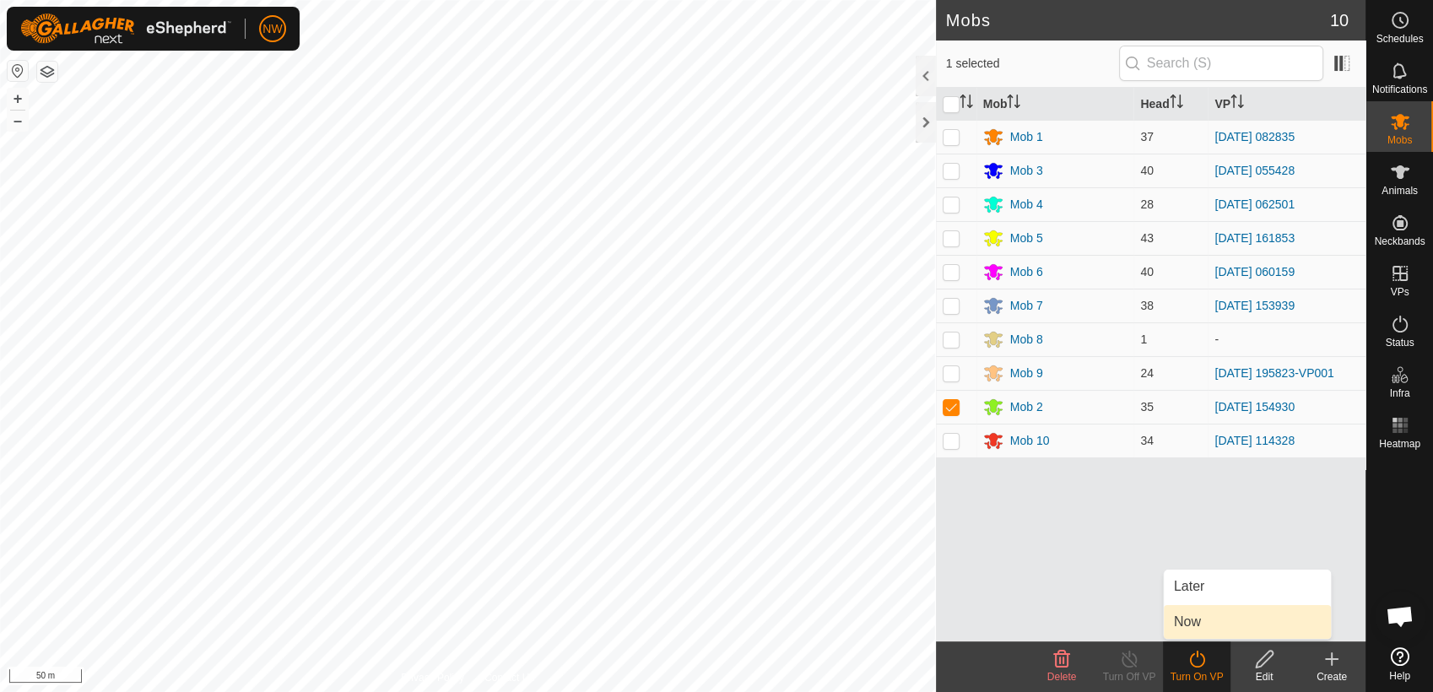
click at [1195, 623] on link "Now" at bounding box center [1246, 622] width 167 height 34
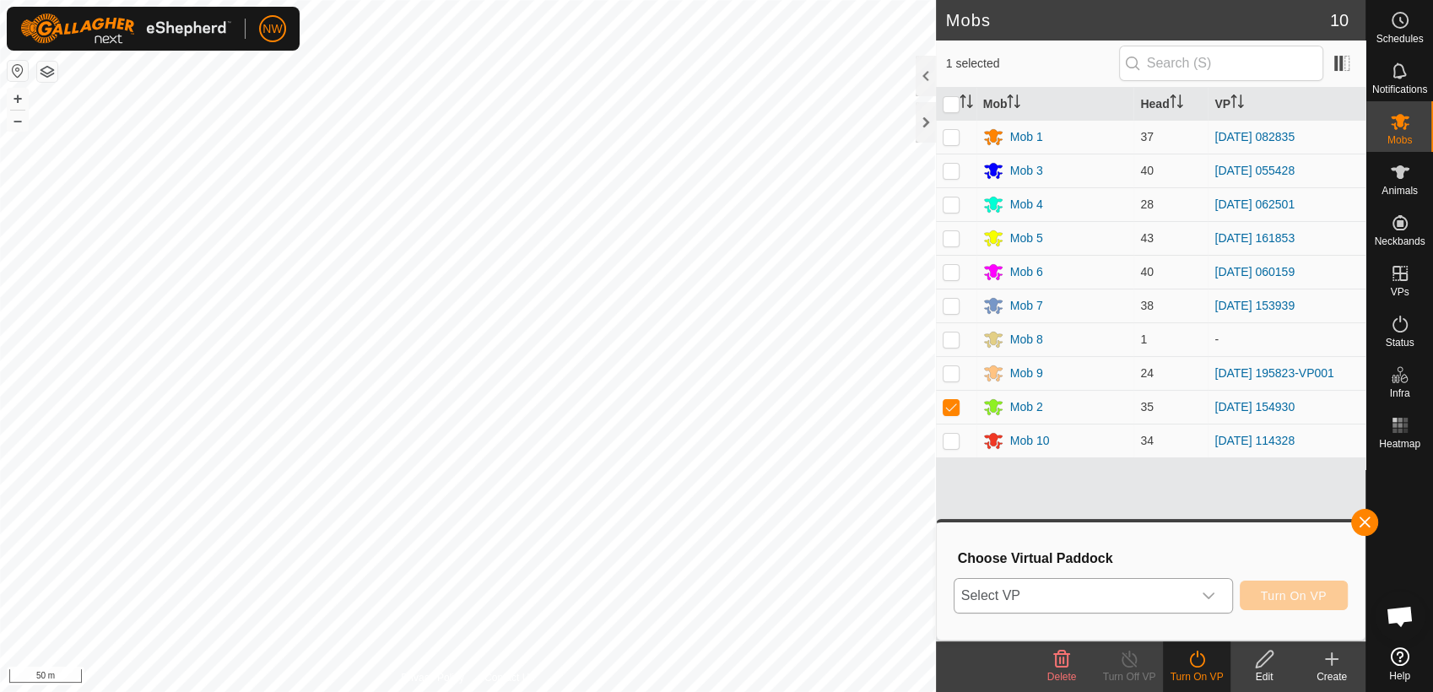
click at [1211, 597] on icon "dropdown trigger" at bounding box center [1208, 595] width 12 height 7
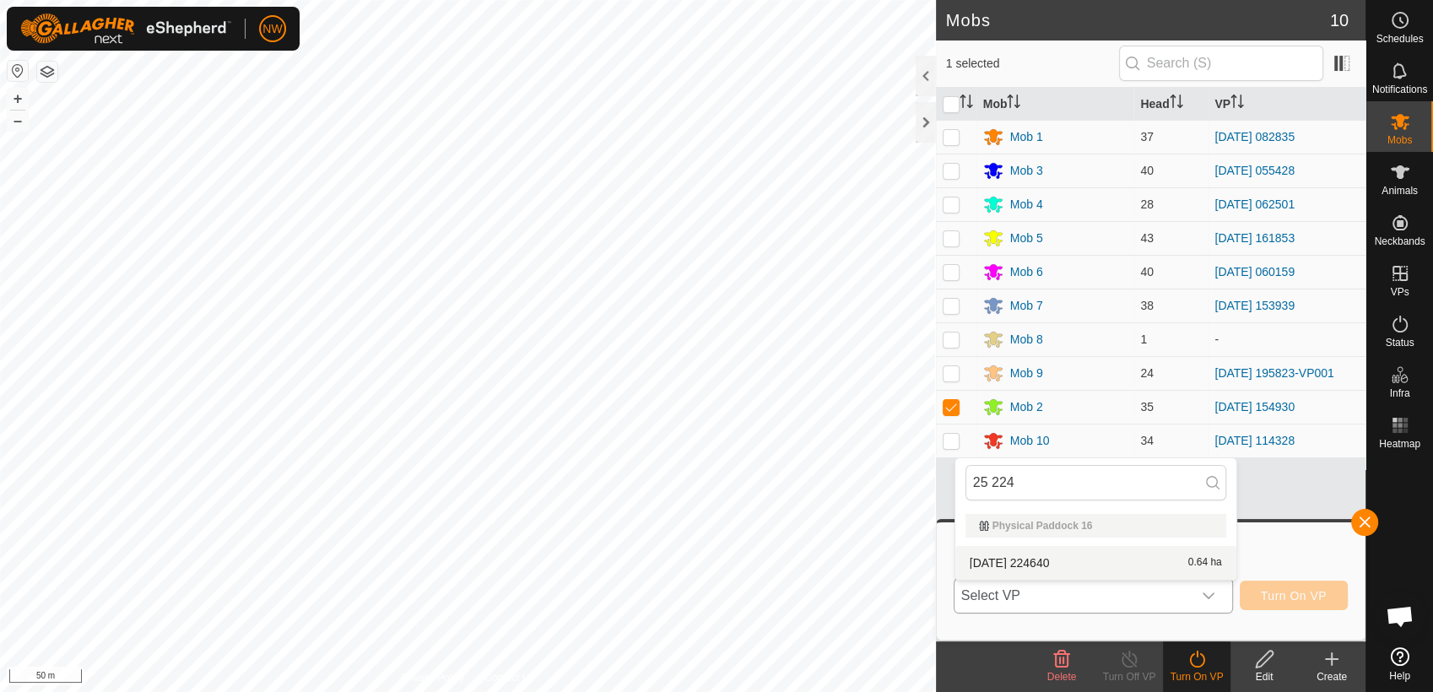
type input "25 224"
click at [1045, 557] on li "[DATE] 224640 0.64 ha" at bounding box center [1095, 563] width 281 height 34
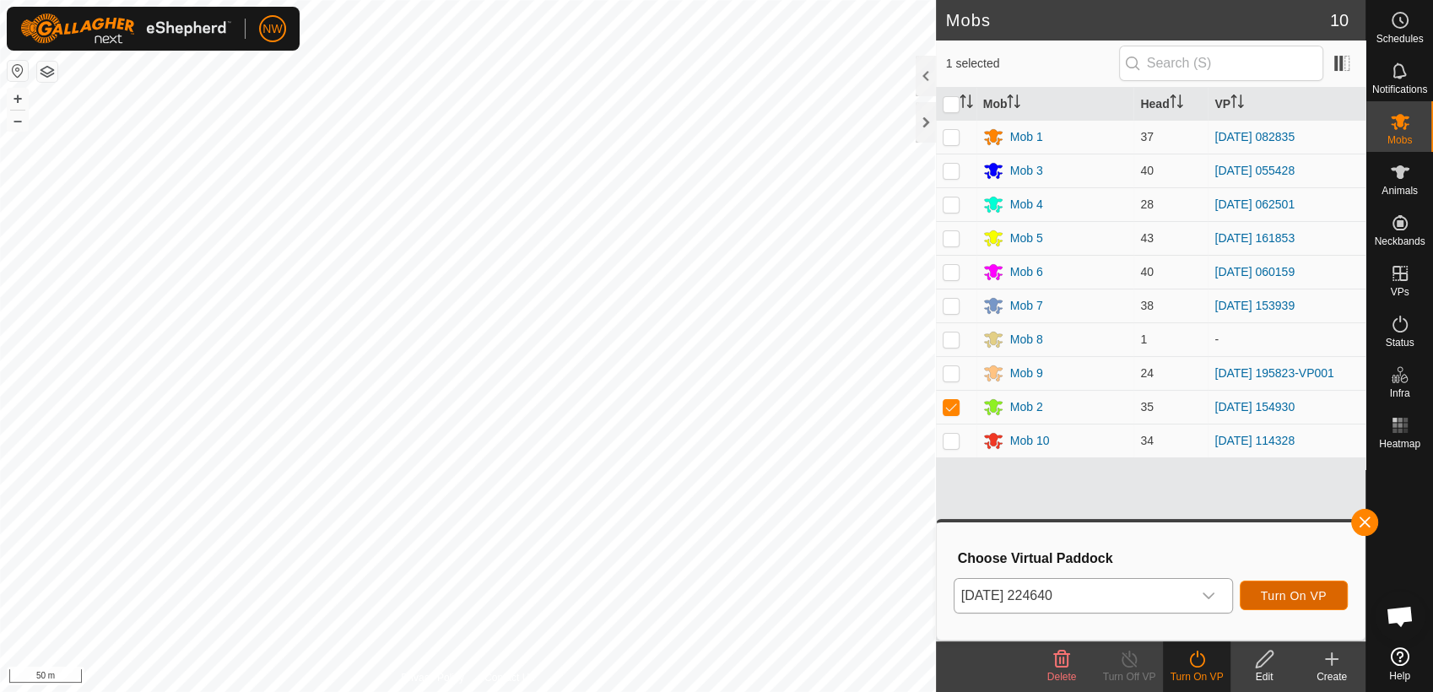
click at [1284, 596] on span "Turn On VP" at bounding box center [1293, 595] width 66 height 13
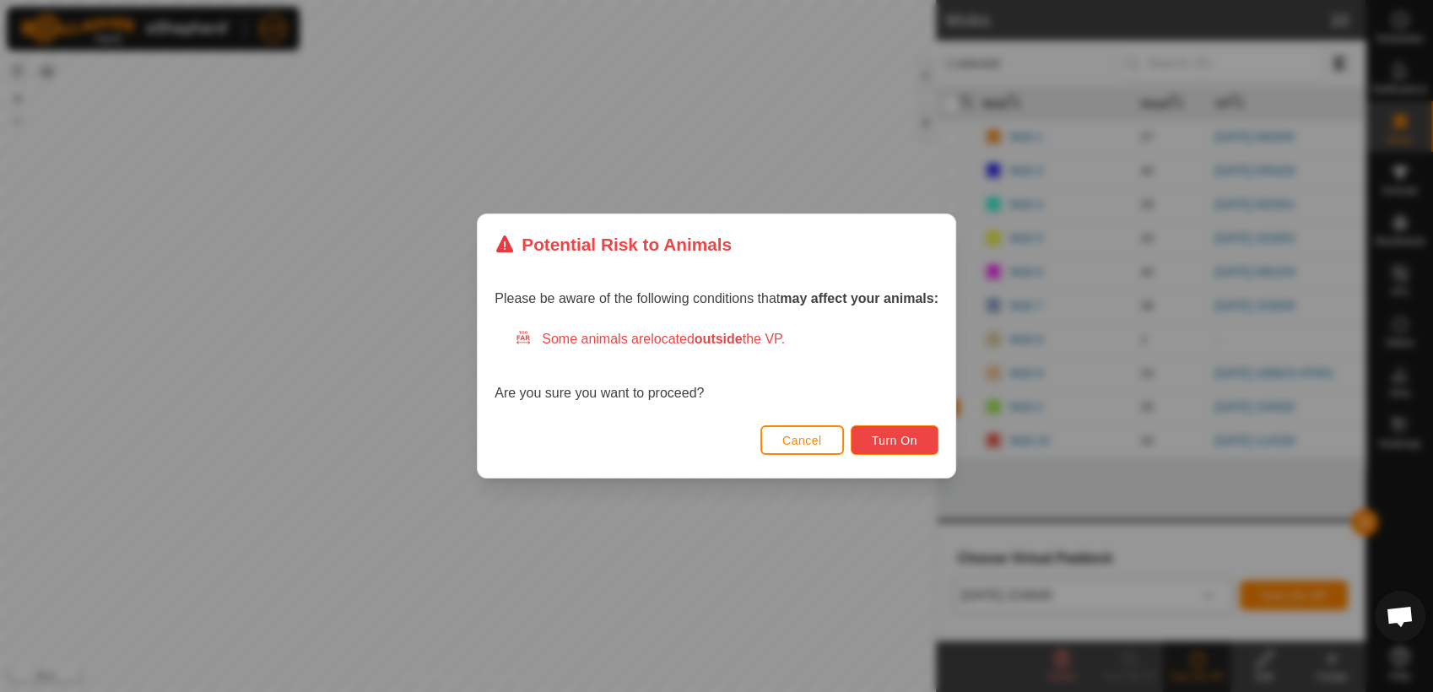
click at [893, 435] on span "Turn On" at bounding box center [895, 440] width 46 height 13
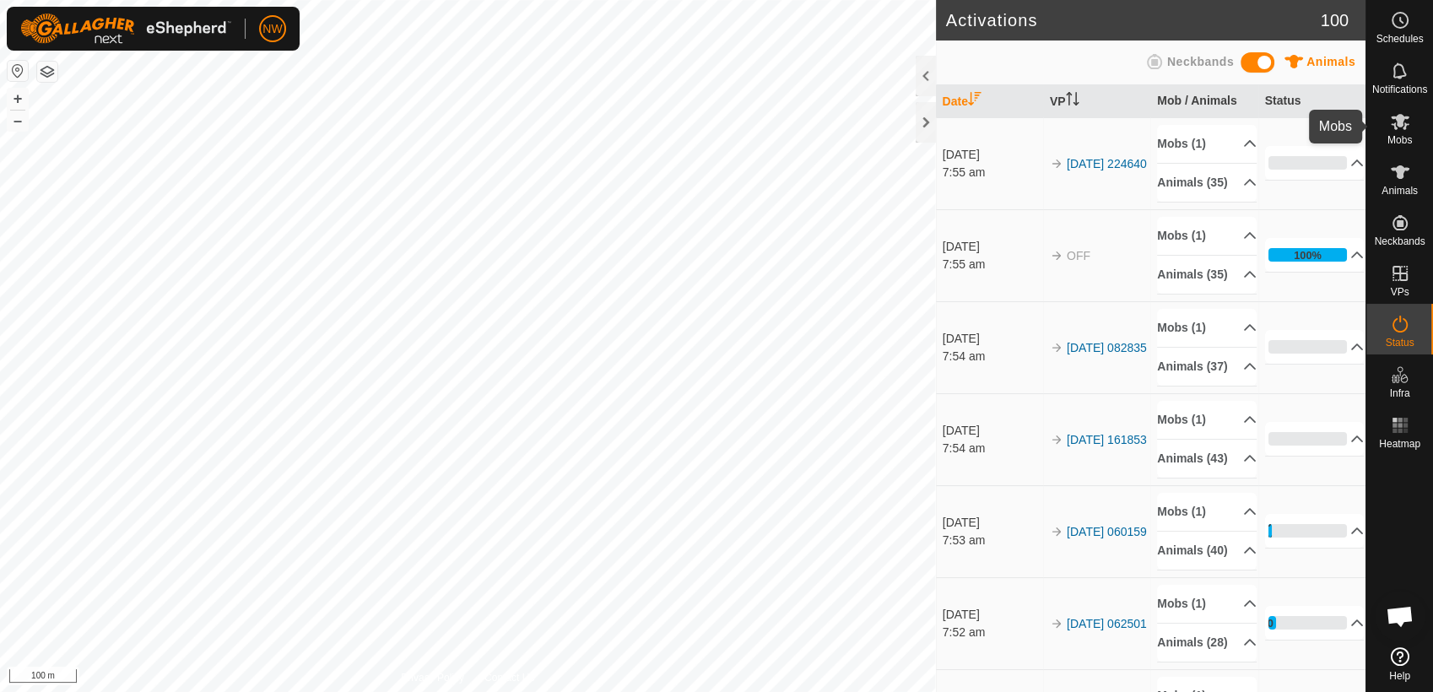
click at [1403, 130] on icon at bounding box center [1400, 121] width 20 height 20
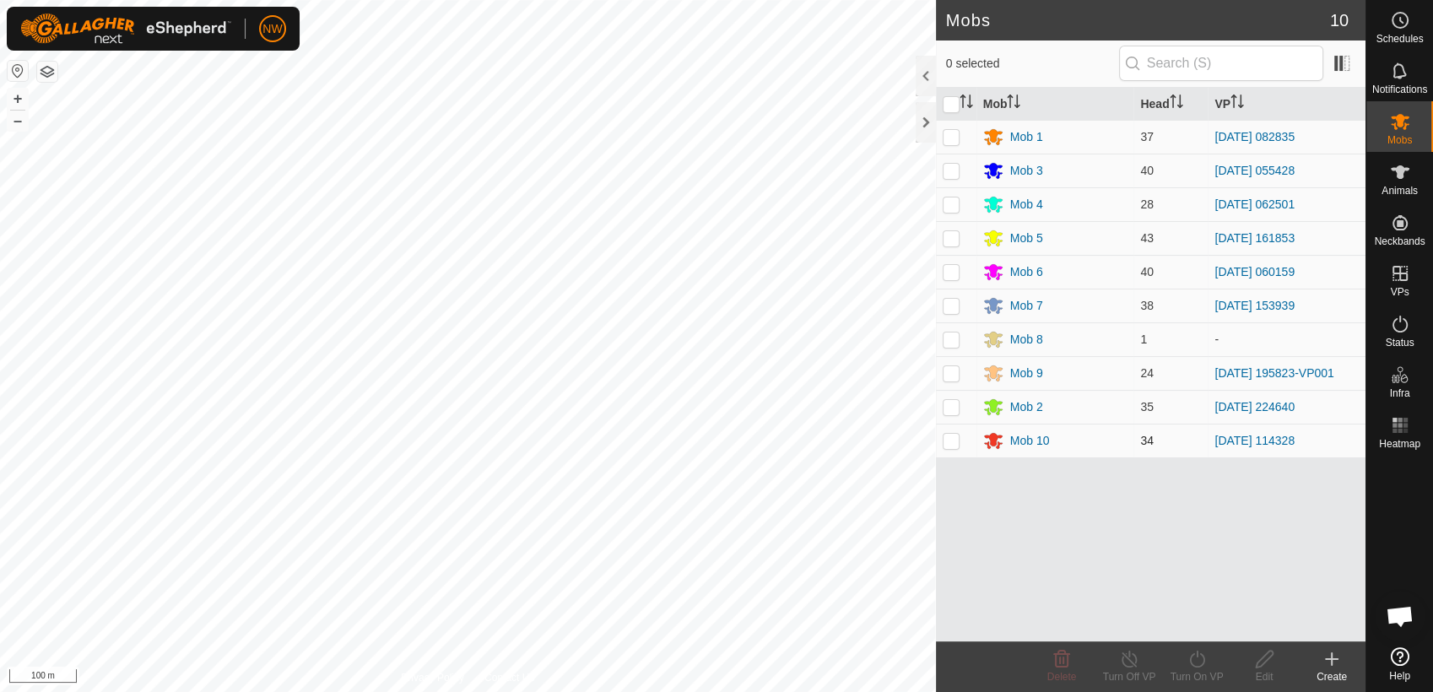
click at [955, 440] on p-checkbox at bounding box center [950, 440] width 17 height 13
checkbox input "true"
click at [1127, 669] on div "Turn Off VP" at bounding box center [1128, 676] width 67 height 15
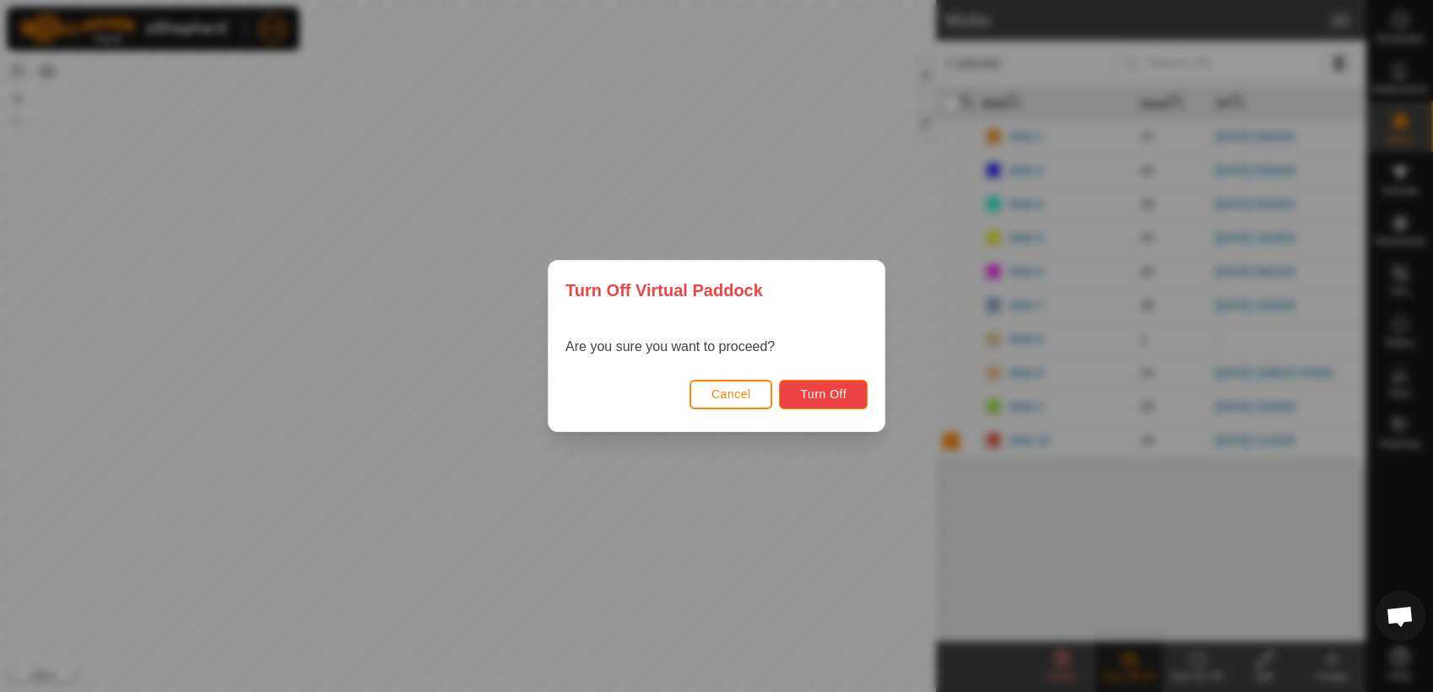
click at [839, 387] on span "Turn Off" at bounding box center [823, 393] width 46 height 13
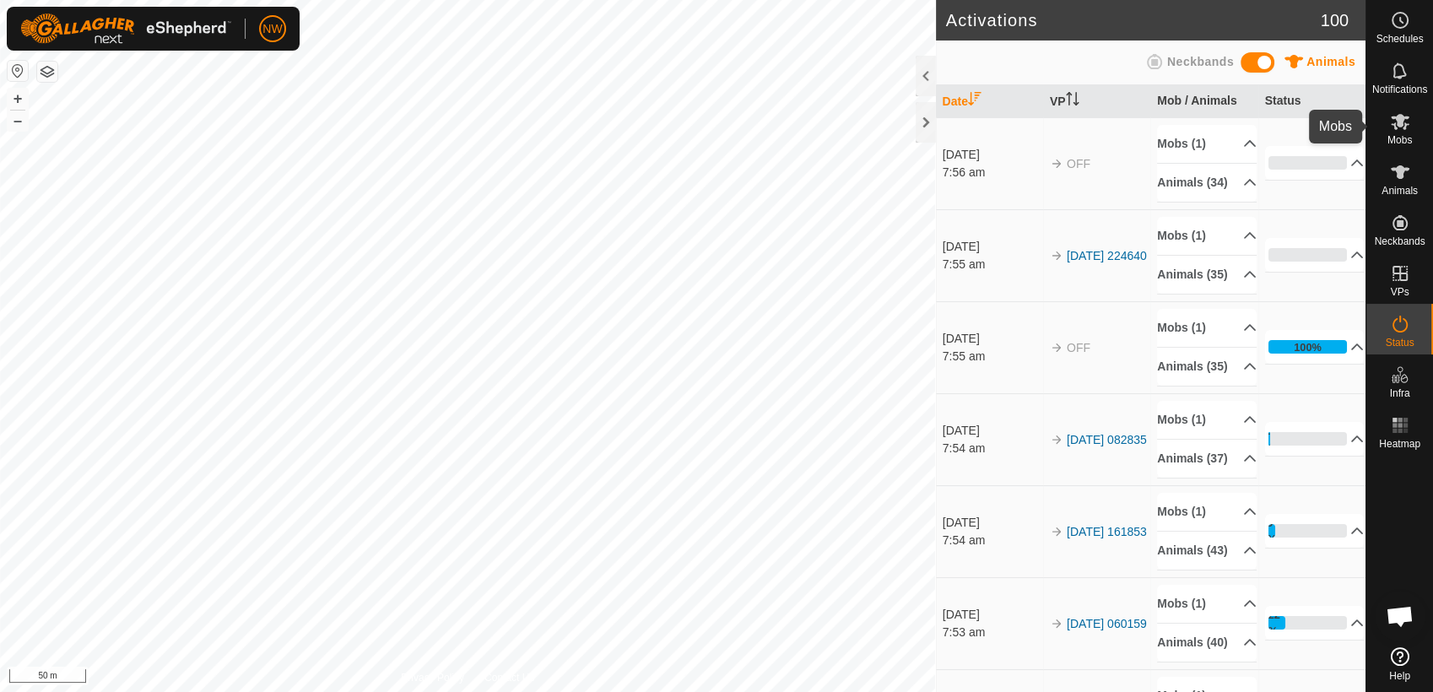
click at [1394, 126] on icon at bounding box center [1399, 122] width 19 height 16
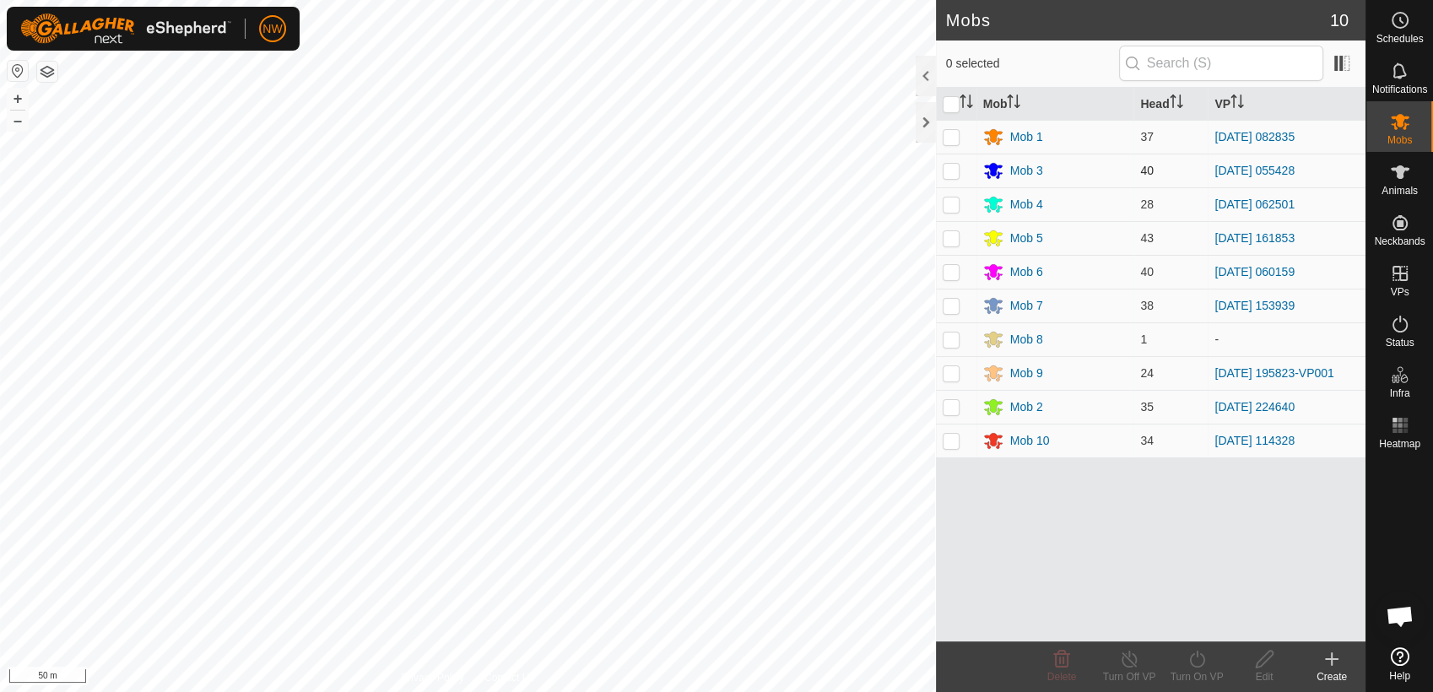
click at [952, 172] on p-checkbox at bounding box center [950, 170] width 17 height 13
checkbox input "true"
click at [1197, 656] on icon at bounding box center [1196, 659] width 21 height 20
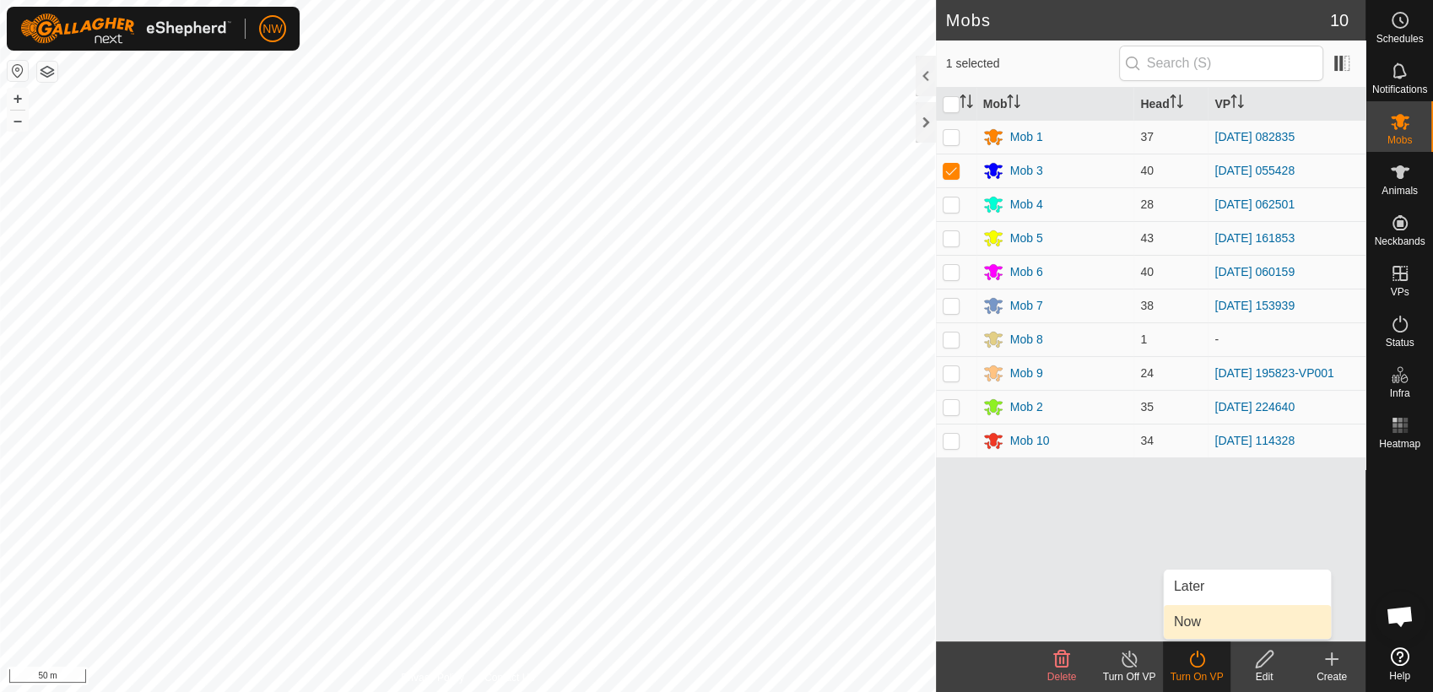
click at [1201, 621] on link "Now" at bounding box center [1246, 622] width 167 height 34
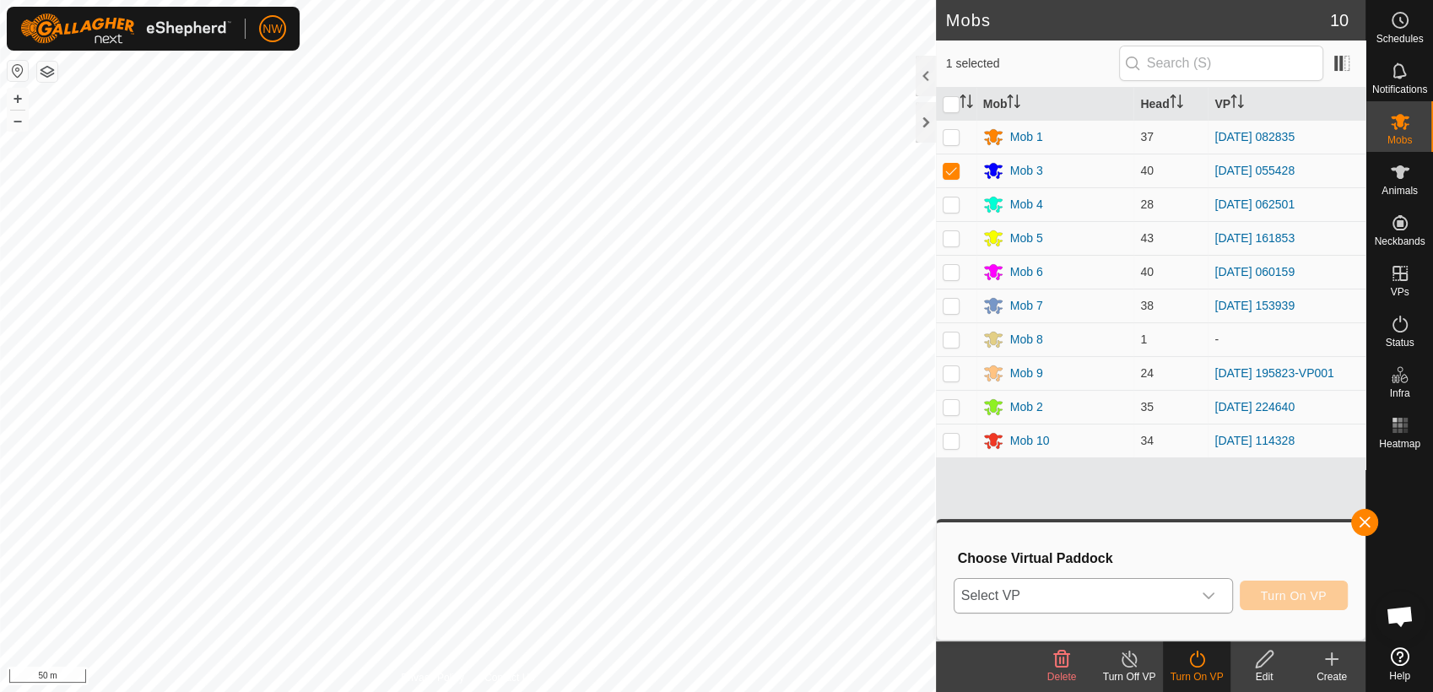
click at [1207, 593] on icon "dropdown trigger" at bounding box center [1208, 595] width 12 height 7
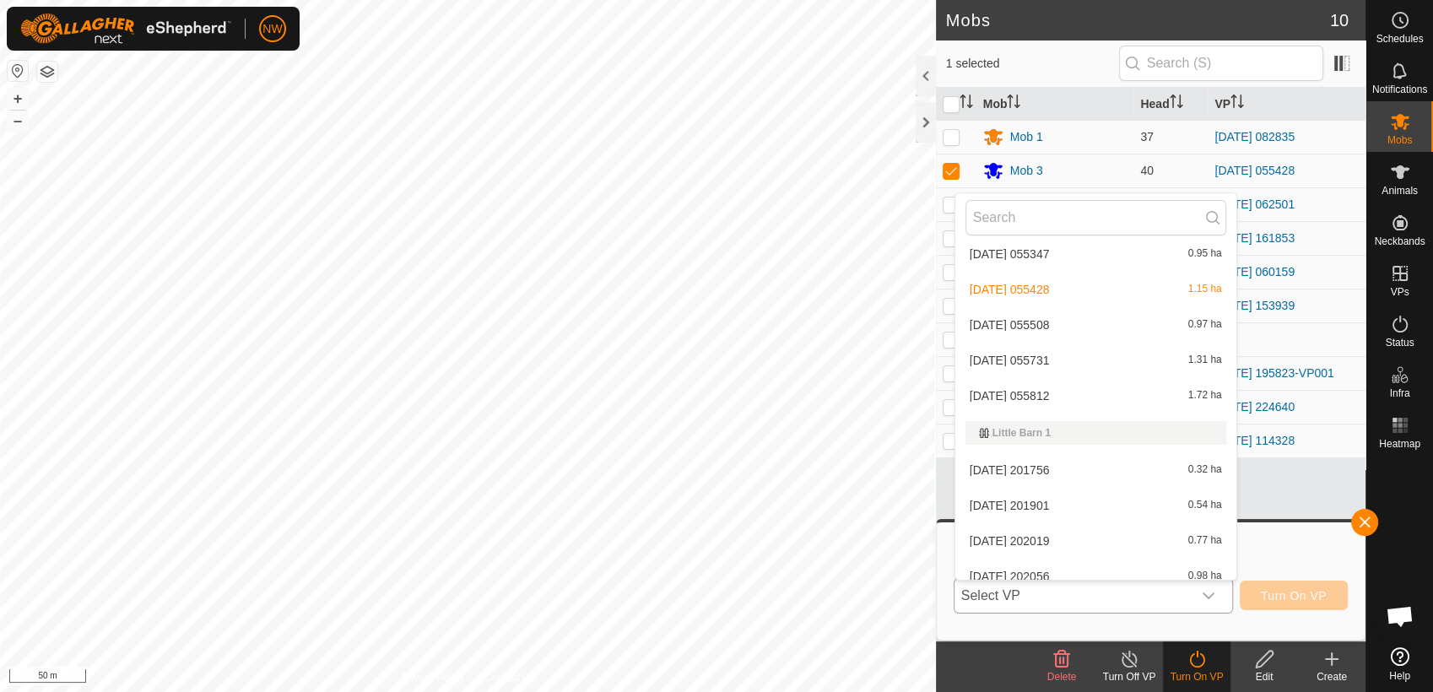
scroll to position [3044, 0]
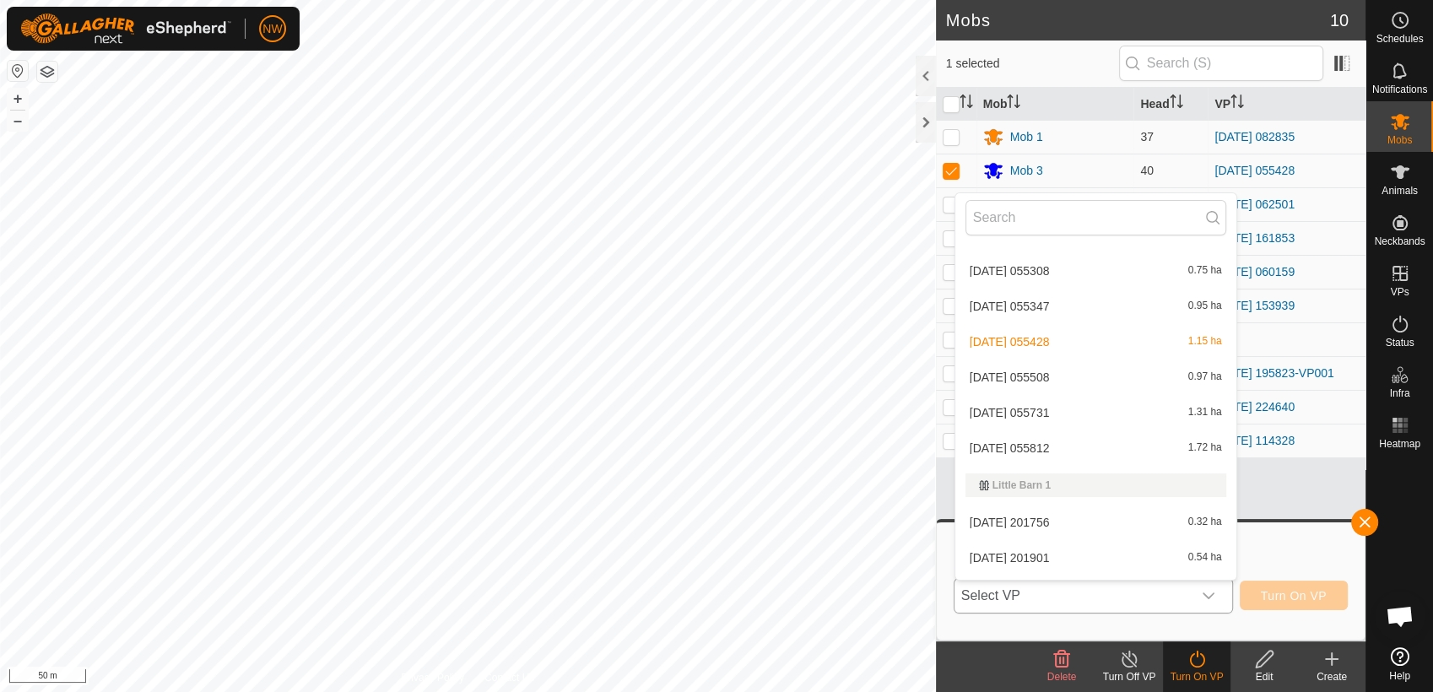
click at [1039, 371] on li "[DATE] 055508 0.97 ha" at bounding box center [1095, 377] width 281 height 34
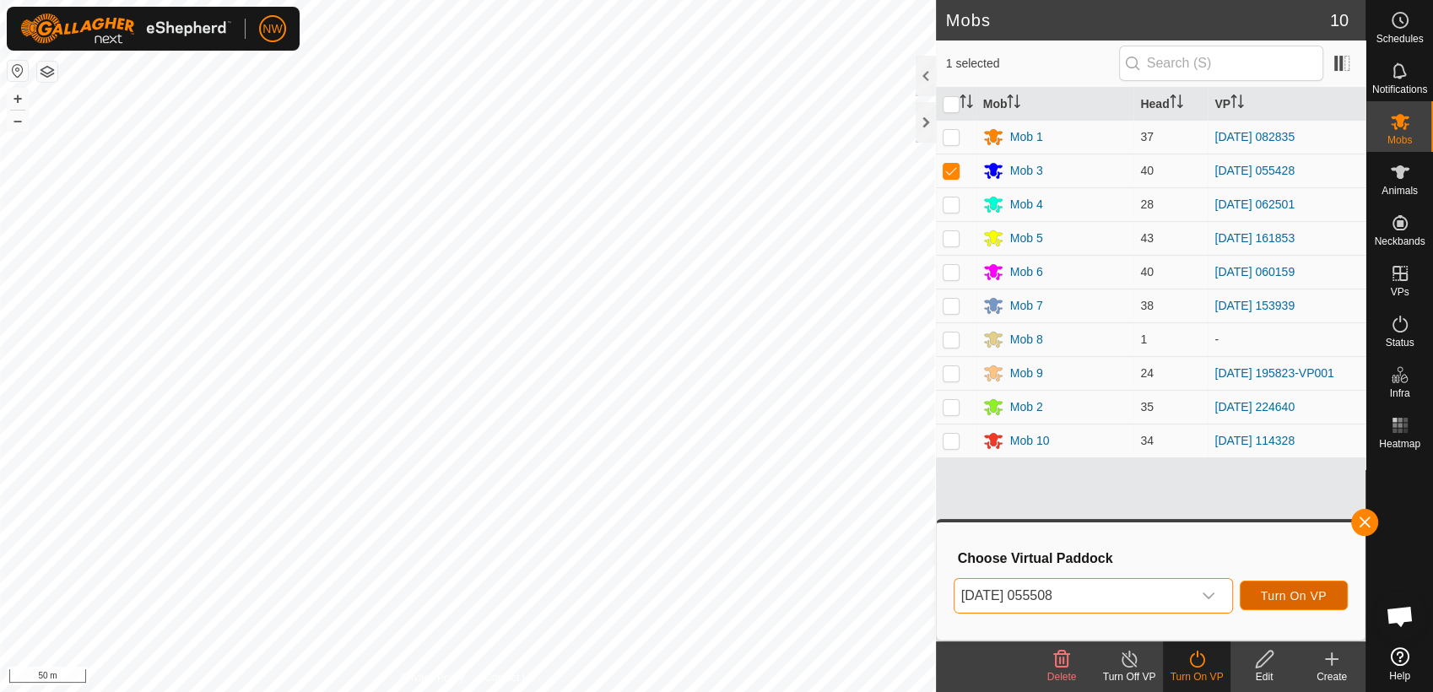
click at [1291, 596] on span "Turn On VP" at bounding box center [1293, 595] width 66 height 13
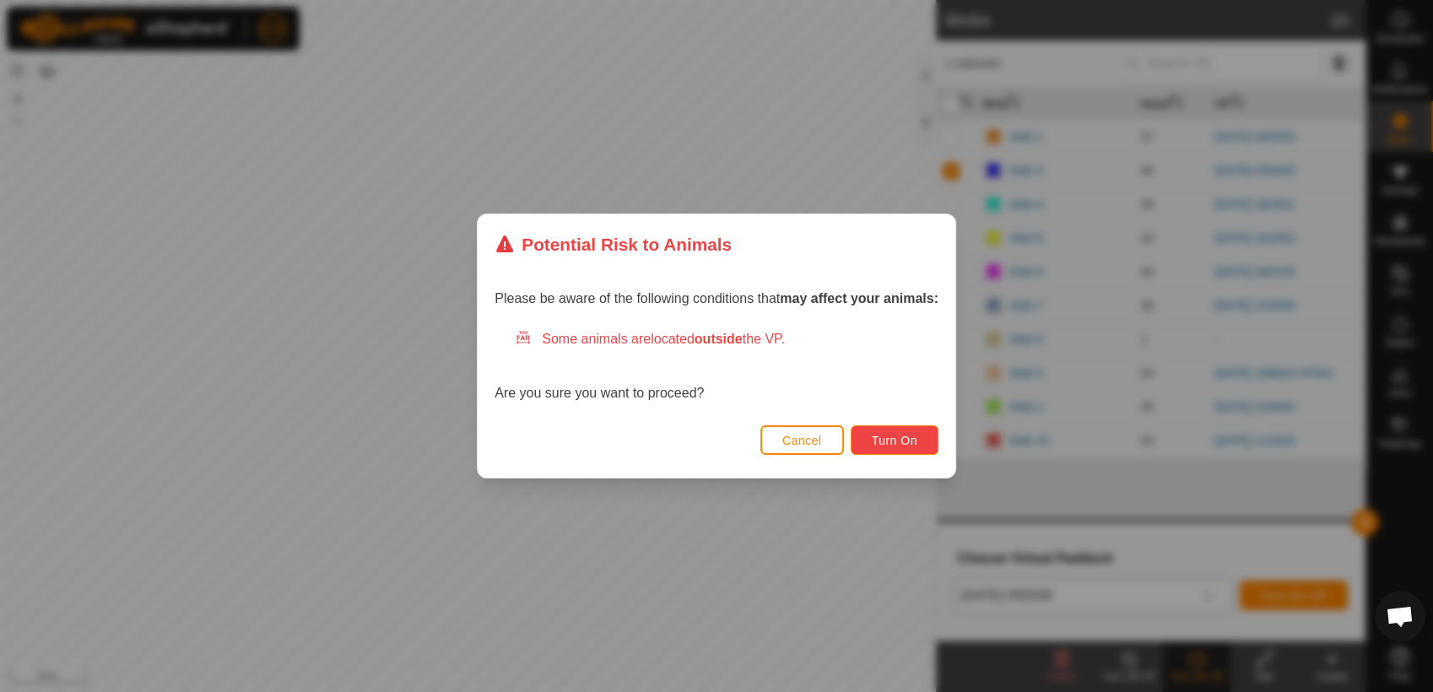
click at [904, 442] on span "Turn On" at bounding box center [895, 440] width 46 height 13
